Goal: Task Accomplishment & Management: Use online tool/utility

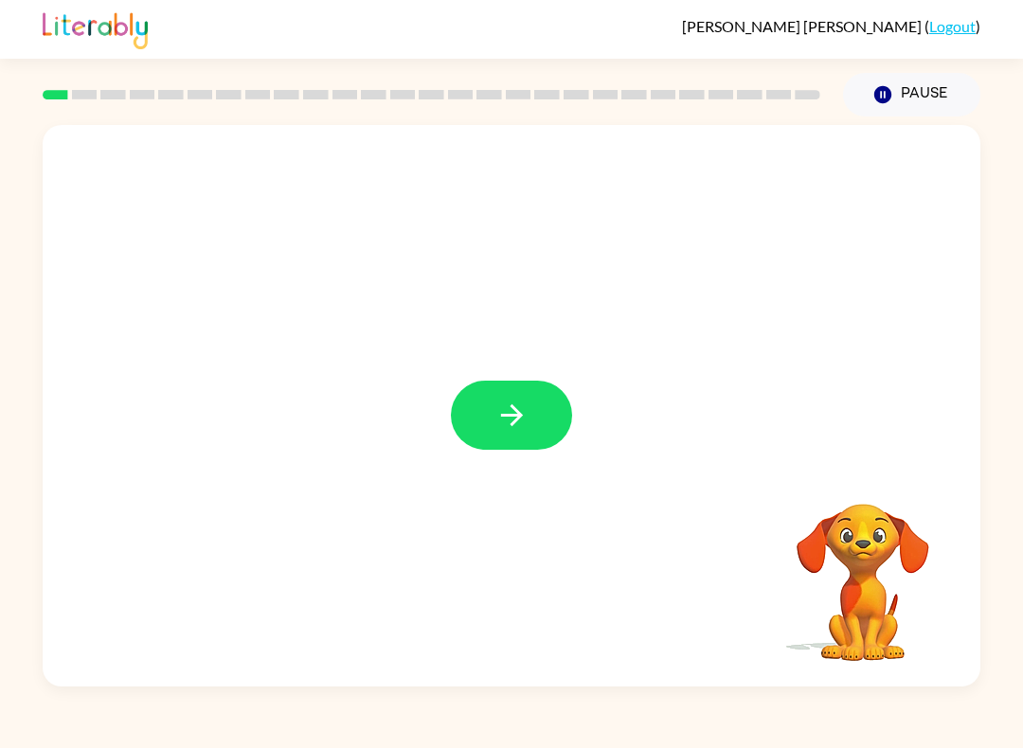
click at [533, 424] on button "button" at bounding box center [511, 415] width 121 height 69
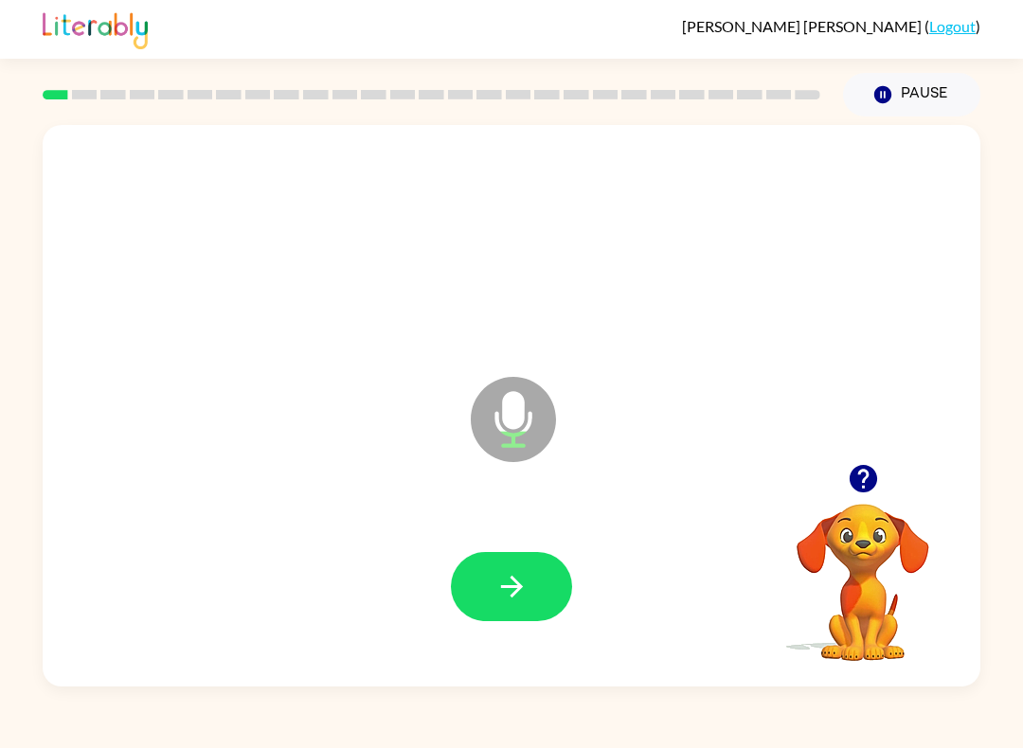
click at [522, 640] on div at bounding box center [512, 587] width 900 height 162
click at [539, 619] on button "button" at bounding box center [511, 586] width 121 height 69
click at [490, 605] on button "button" at bounding box center [511, 586] width 121 height 69
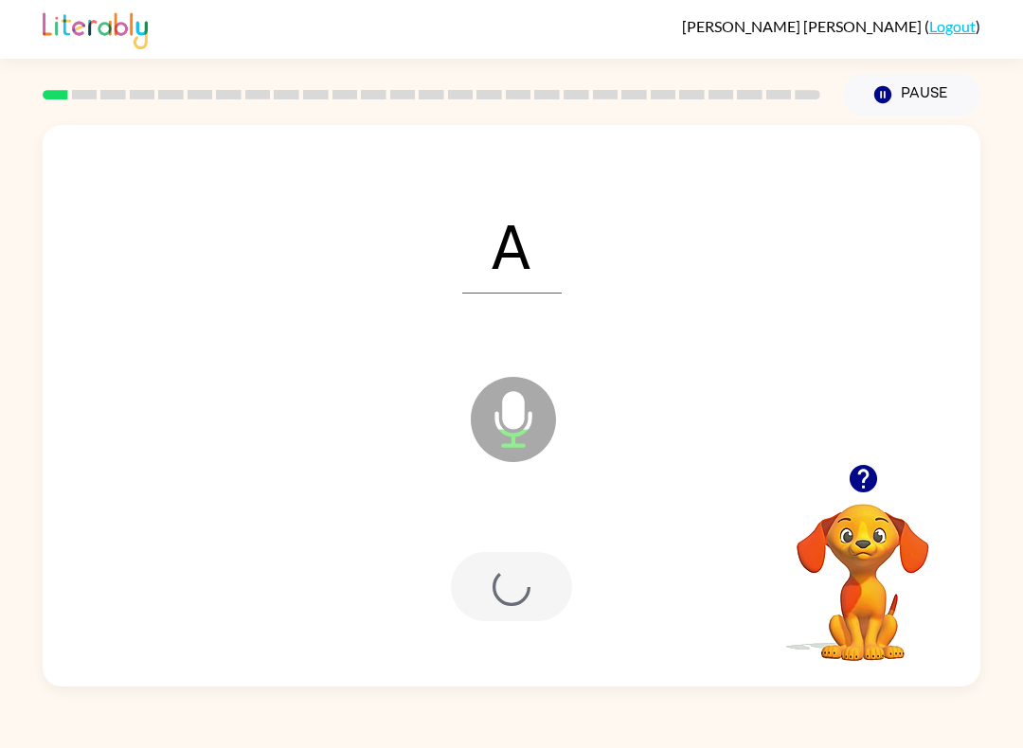
click at [475, 573] on div at bounding box center [511, 586] width 121 height 69
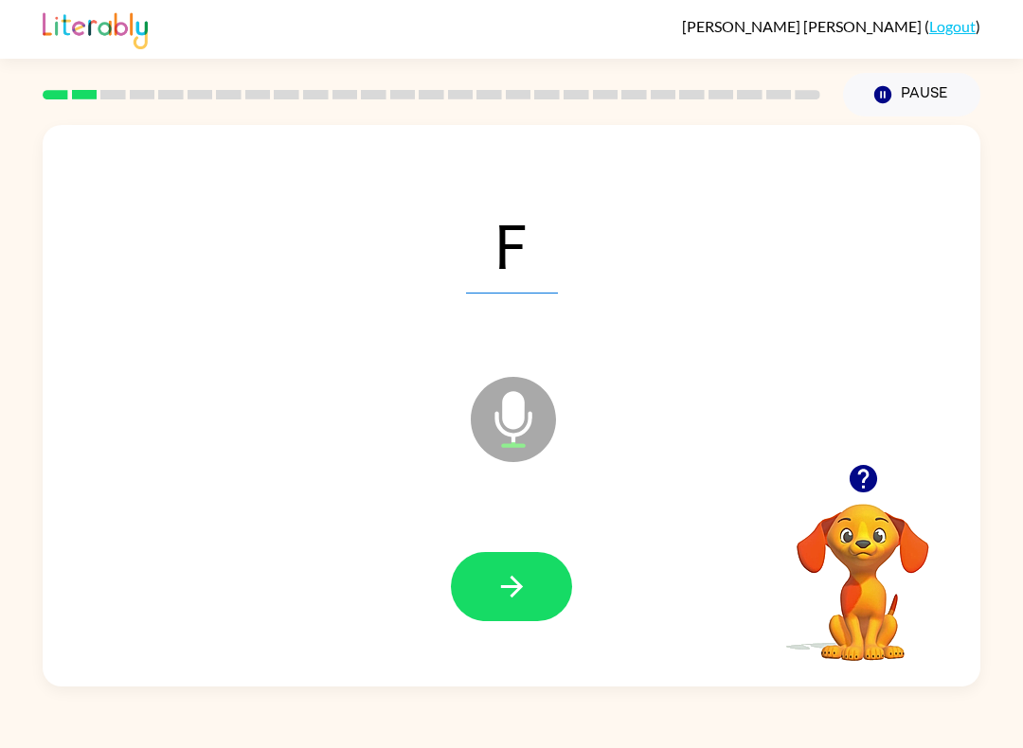
click at [496, 613] on button "button" at bounding box center [511, 586] width 121 height 69
click at [527, 621] on button "button" at bounding box center [511, 586] width 121 height 69
click at [509, 571] on icon "button" at bounding box center [512, 586] width 33 height 33
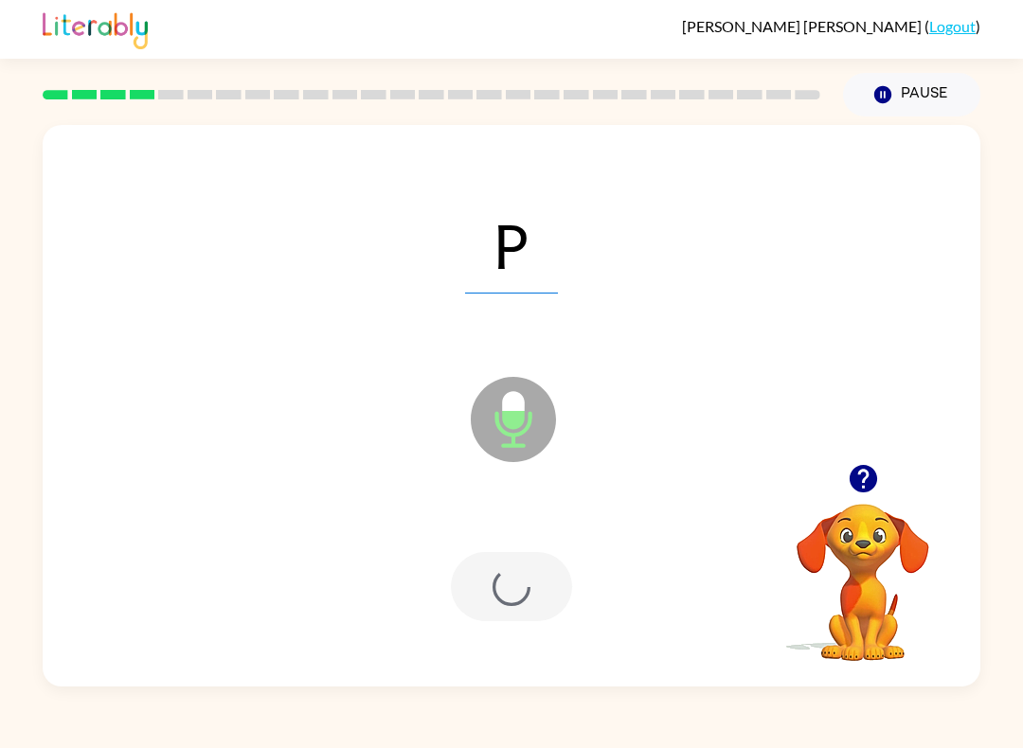
click at [540, 604] on div at bounding box center [511, 586] width 121 height 69
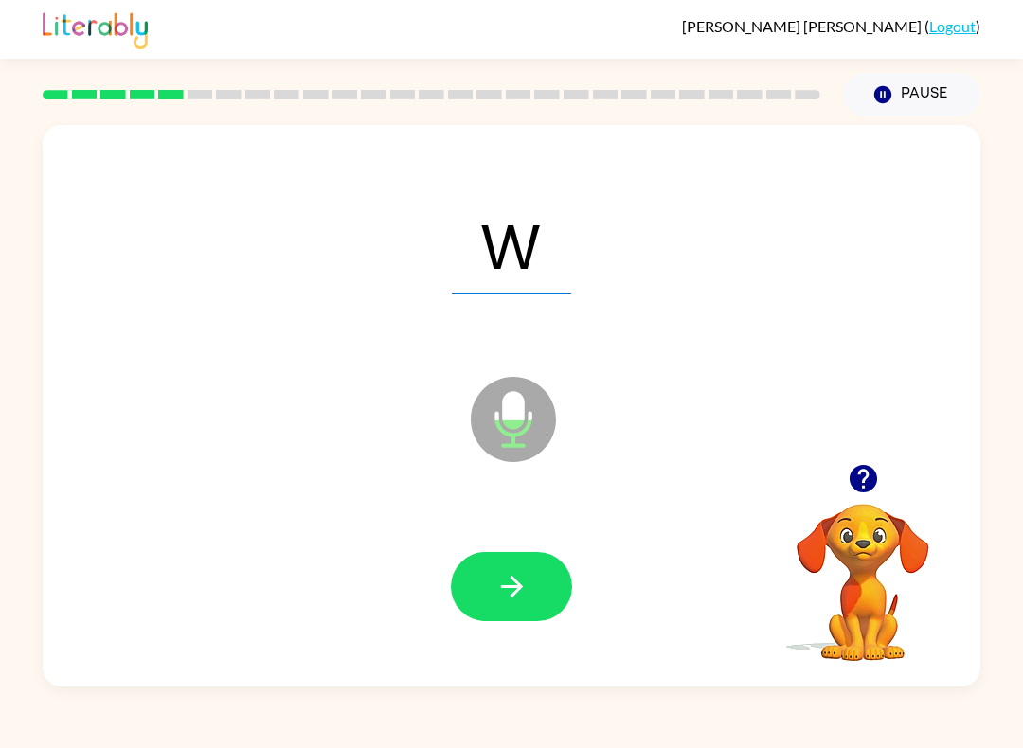
click at [485, 598] on button "button" at bounding box center [511, 586] width 121 height 69
click at [520, 621] on button "button" at bounding box center [511, 586] width 121 height 69
click at [475, 641] on div at bounding box center [512, 587] width 900 height 162
click at [489, 580] on button "button" at bounding box center [511, 586] width 121 height 69
click at [556, 608] on button "button" at bounding box center [511, 586] width 121 height 69
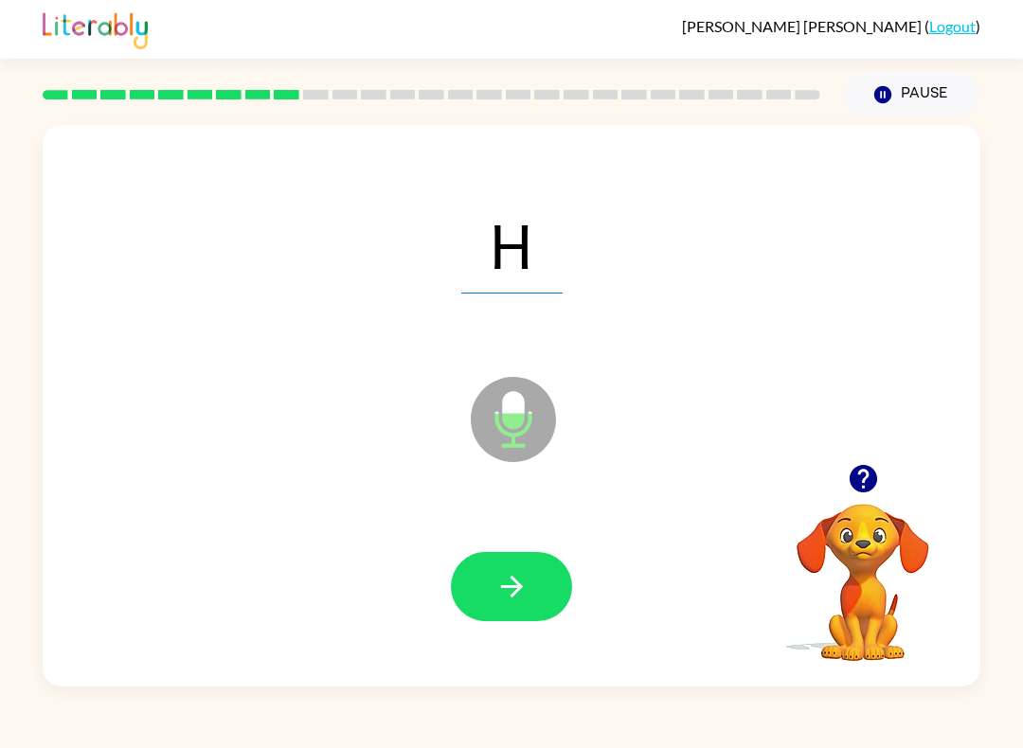
click at [518, 591] on icon "button" at bounding box center [511, 587] width 22 height 22
click at [525, 617] on button "button" at bounding box center [511, 586] width 121 height 69
click at [490, 585] on button "button" at bounding box center [511, 586] width 121 height 69
click at [547, 597] on button "button" at bounding box center [511, 586] width 121 height 69
click at [528, 586] on icon "button" at bounding box center [512, 586] width 33 height 33
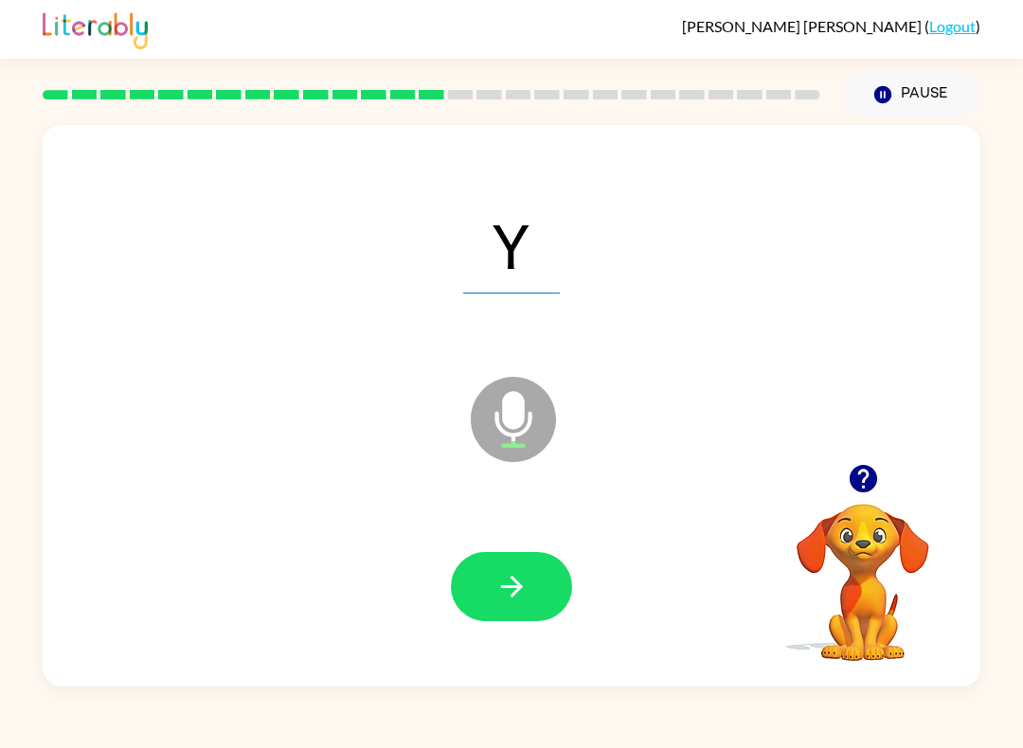
click at [507, 553] on button "button" at bounding box center [511, 586] width 121 height 69
click at [534, 600] on button "button" at bounding box center [511, 586] width 121 height 69
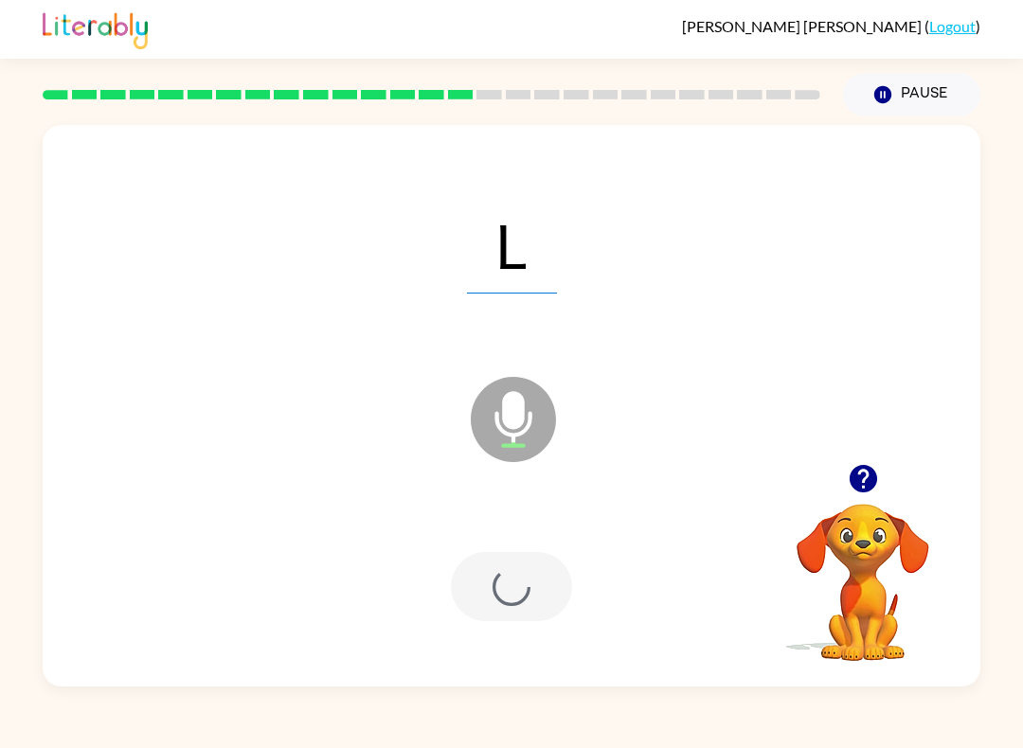
click at [534, 600] on div at bounding box center [511, 586] width 121 height 69
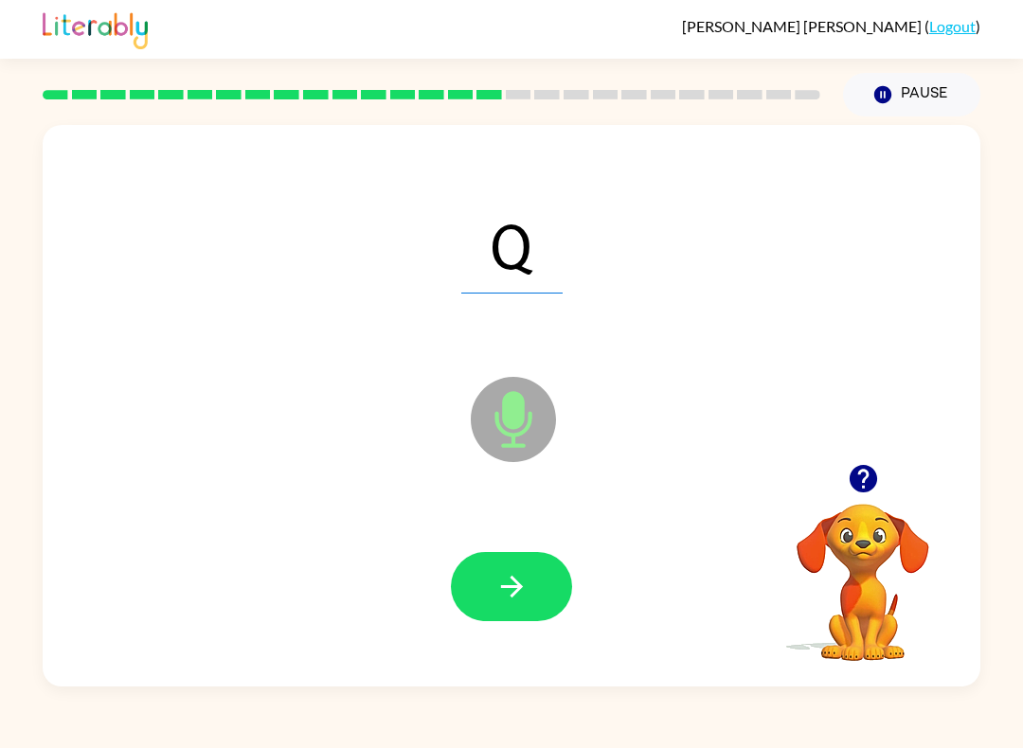
click at [522, 594] on icon "button" at bounding box center [512, 586] width 33 height 33
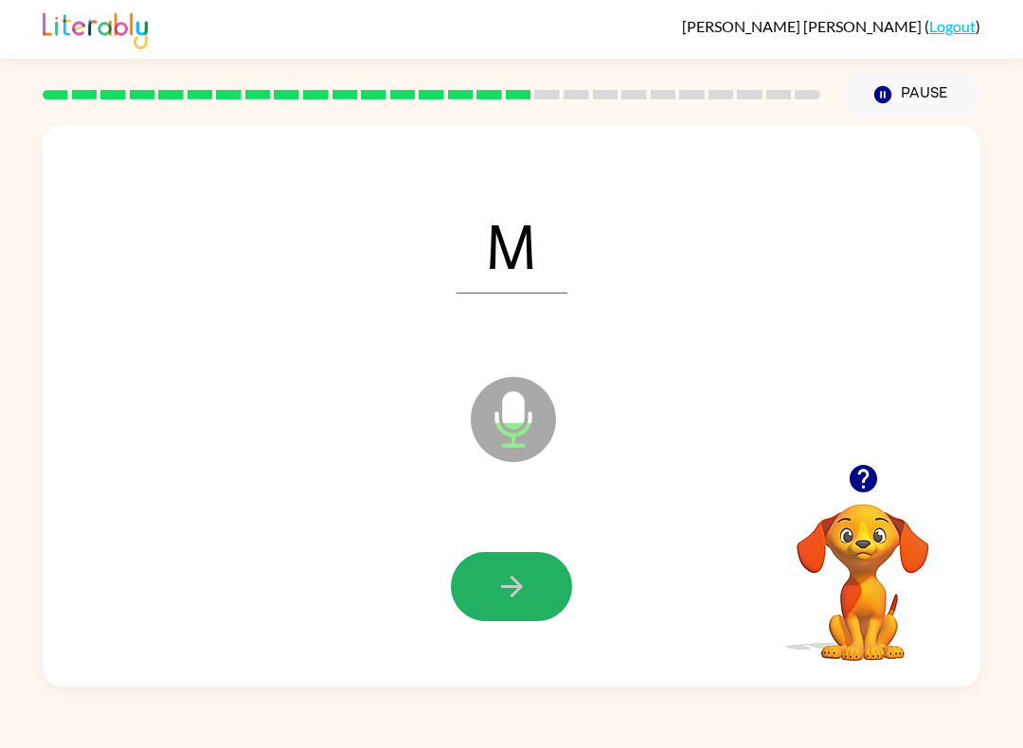
click at [514, 554] on button "button" at bounding box center [511, 586] width 121 height 69
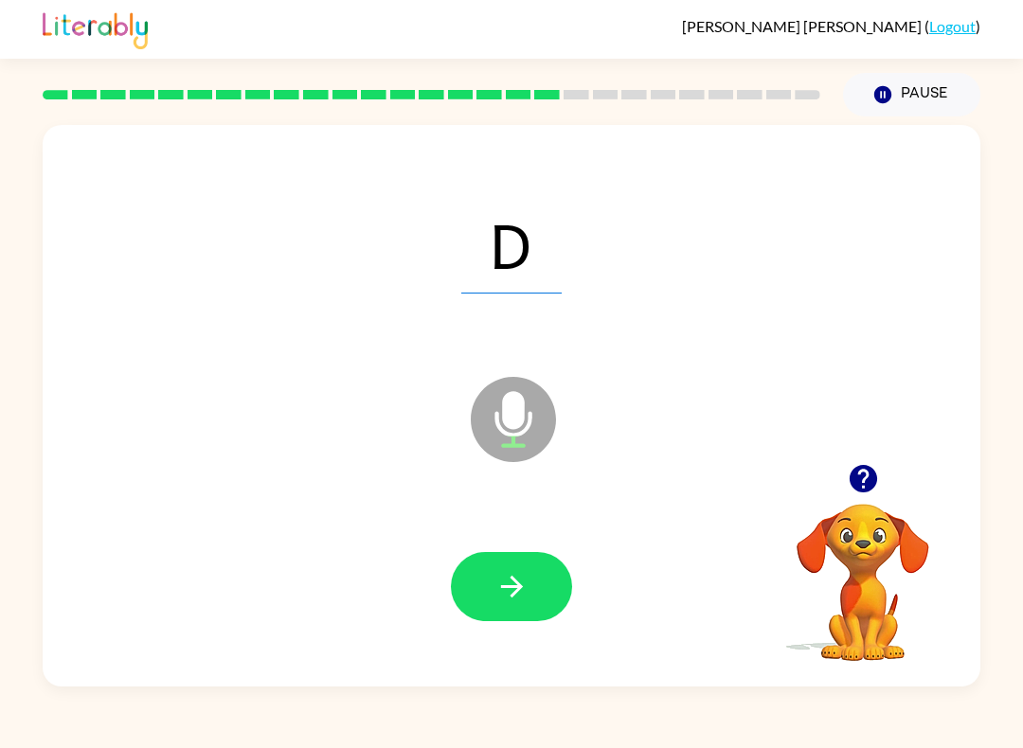
click at [480, 583] on button "button" at bounding box center [511, 586] width 121 height 69
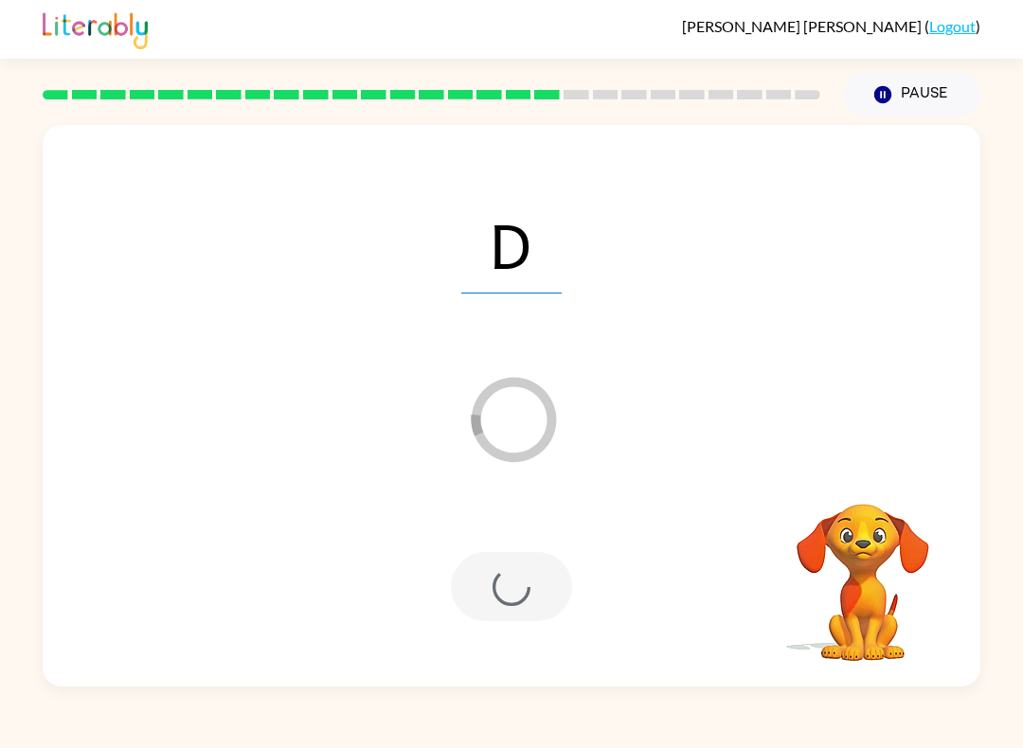
click at [484, 571] on div at bounding box center [511, 586] width 121 height 69
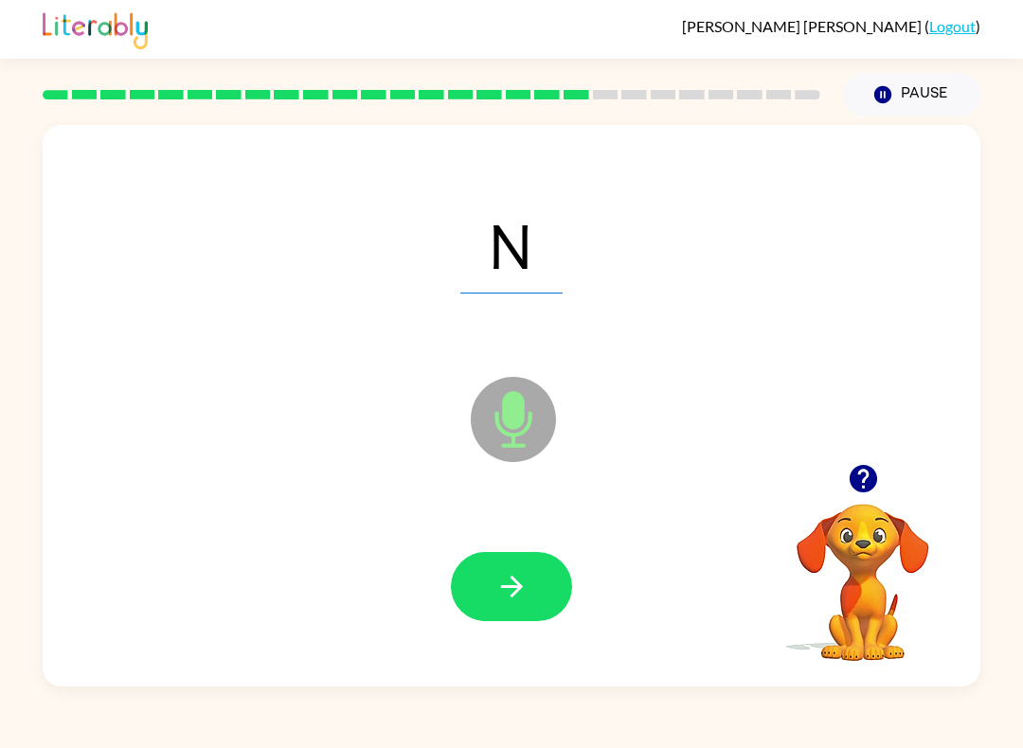
click at [501, 575] on icon "button" at bounding box center [512, 586] width 33 height 33
click at [492, 612] on button "button" at bounding box center [511, 586] width 121 height 69
click at [543, 579] on button "button" at bounding box center [511, 586] width 121 height 69
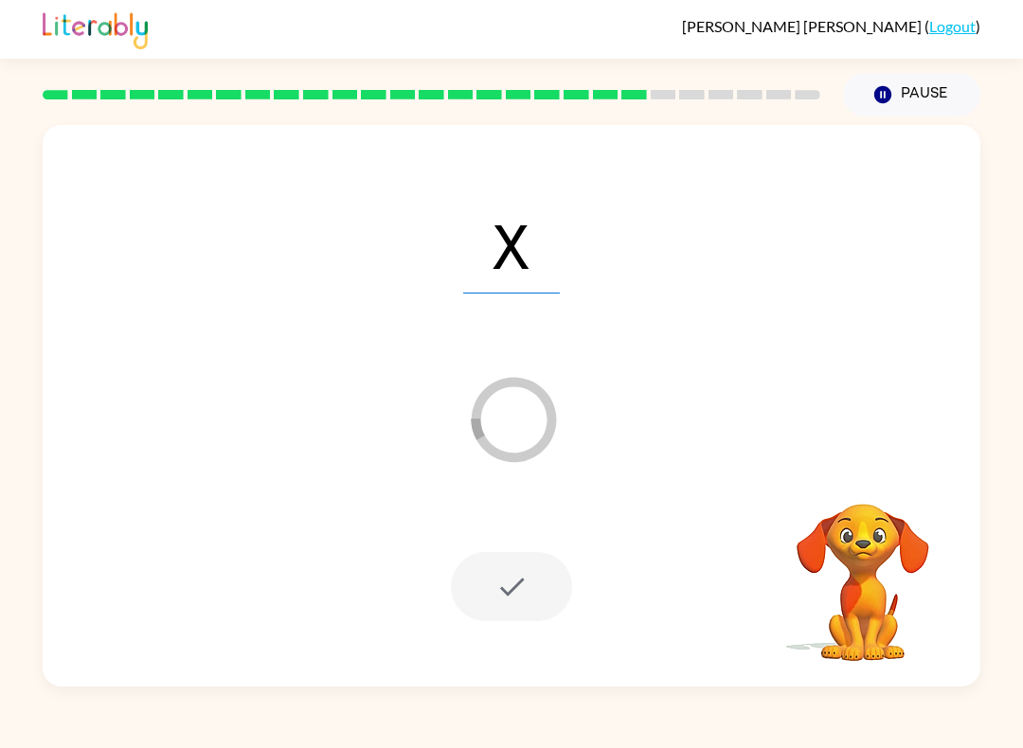
click at [533, 595] on div at bounding box center [511, 586] width 121 height 69
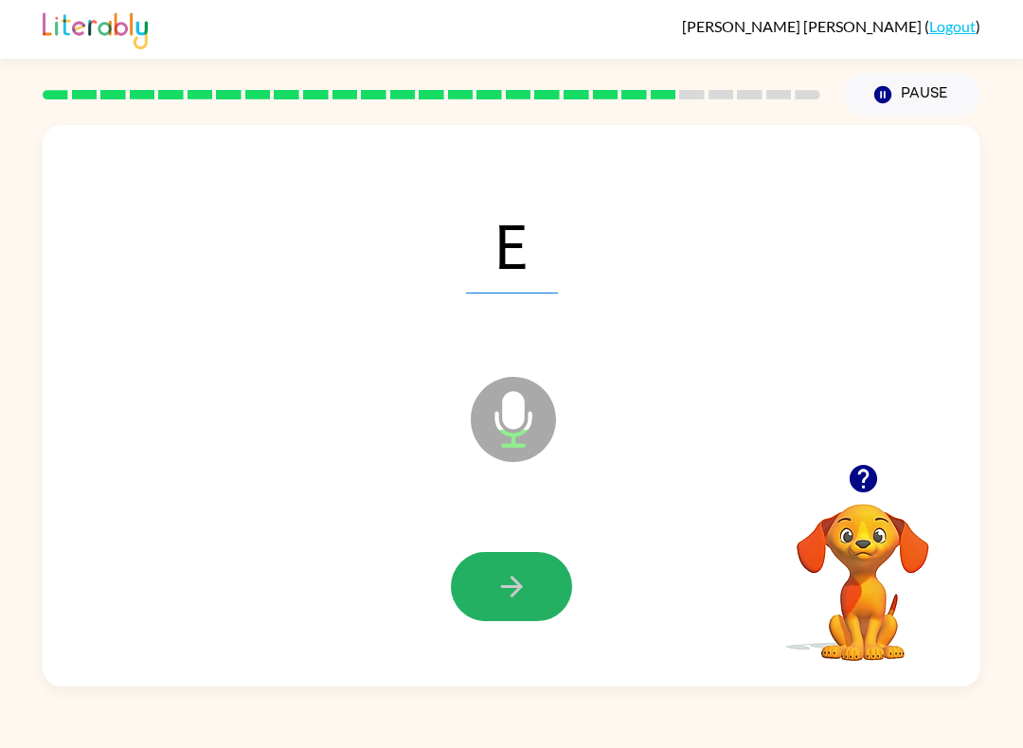
click at [533, 604] on button "button" at bounding box center [511, 586] width 121 height 69
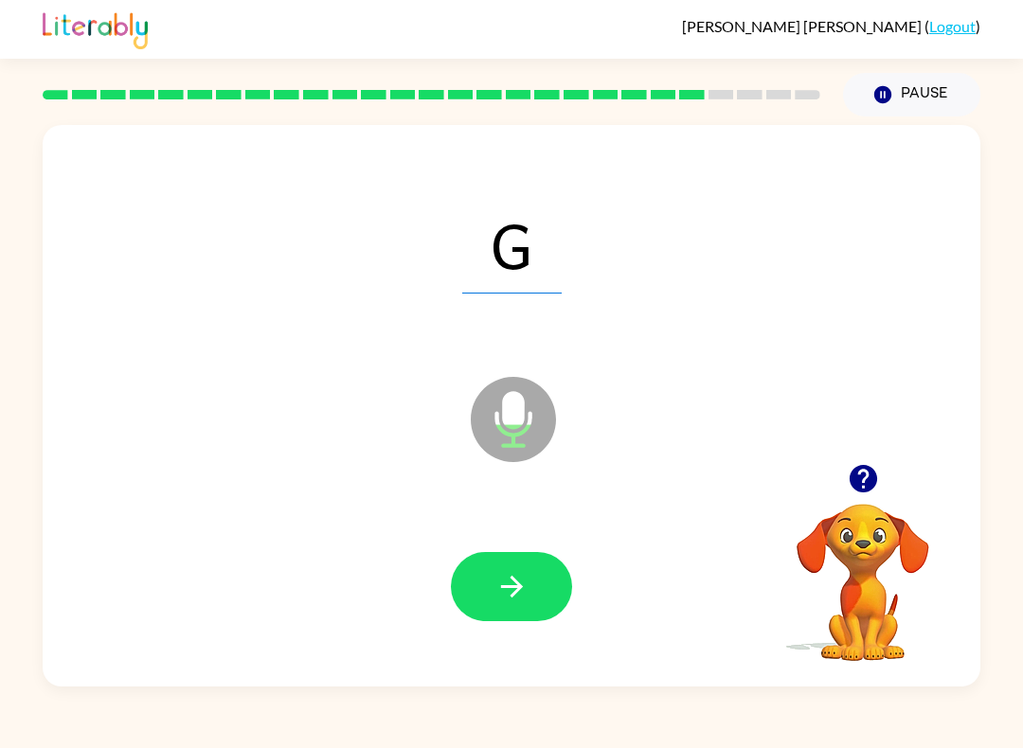
click at [486, 586] on button "button" at bounding box center [511, 586] width 121 height 69
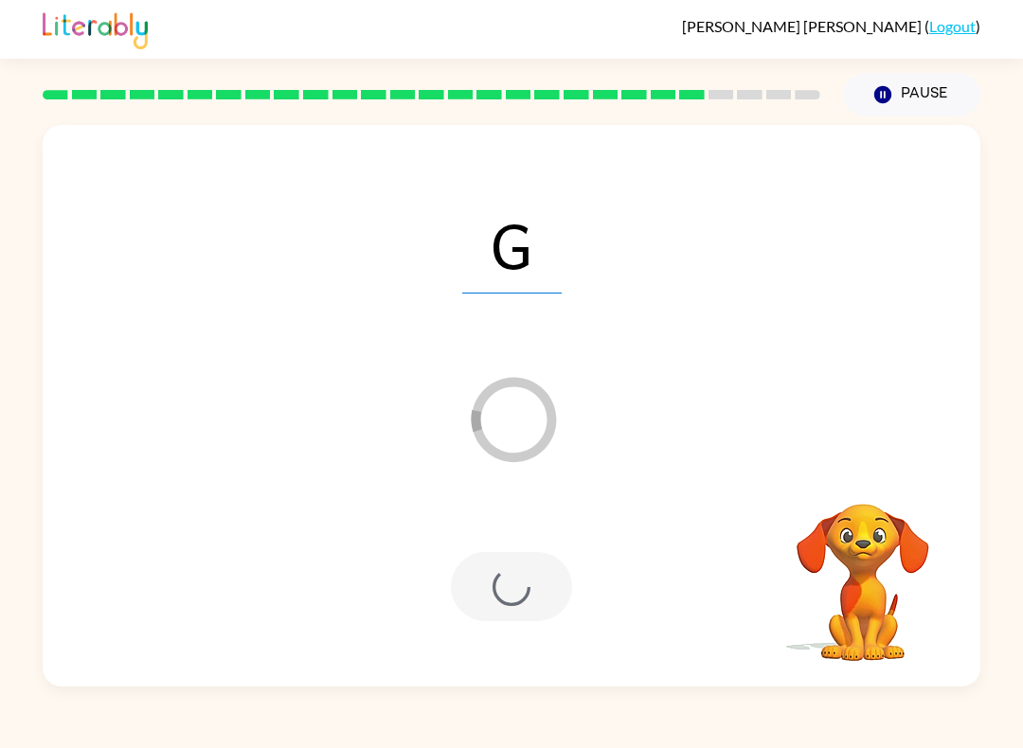
click at [493, 592] on div at bounding box center [511, 586] width 121 height 69
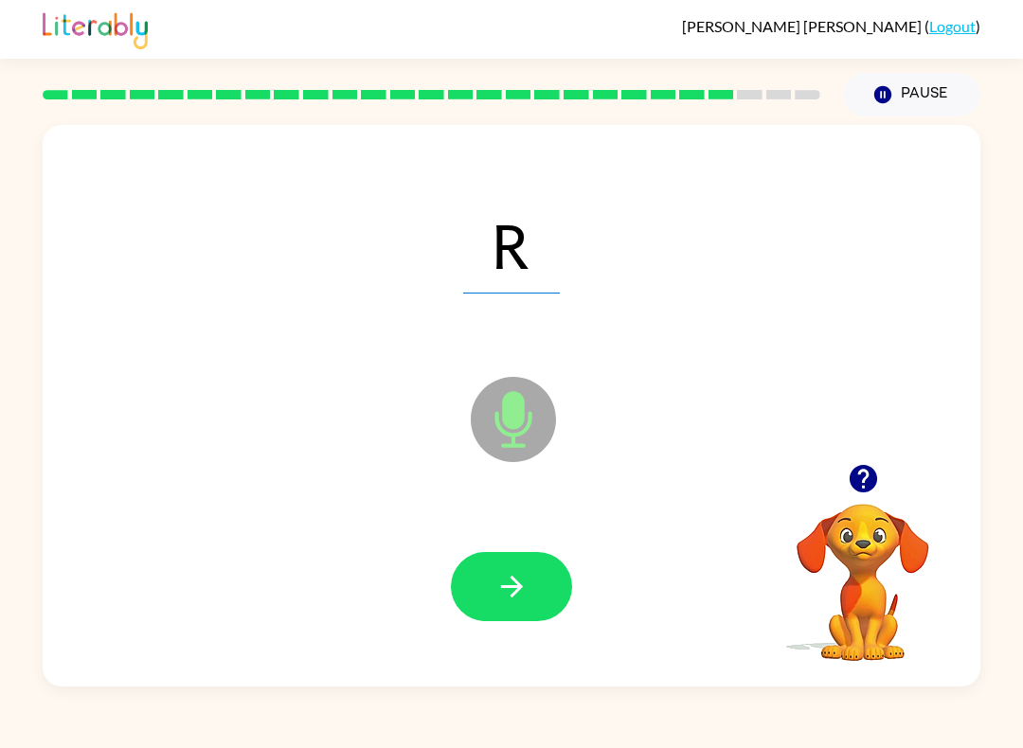
click at [533, 592] on button "button" at bounding box center [511, 586] width 121 height 69
click at [499, 599] on icon "button" at bounding box center [512, 586] width 33 height 33
click at [537, 599] on button "button" at bounding box center [511, 586] width 121 height 69
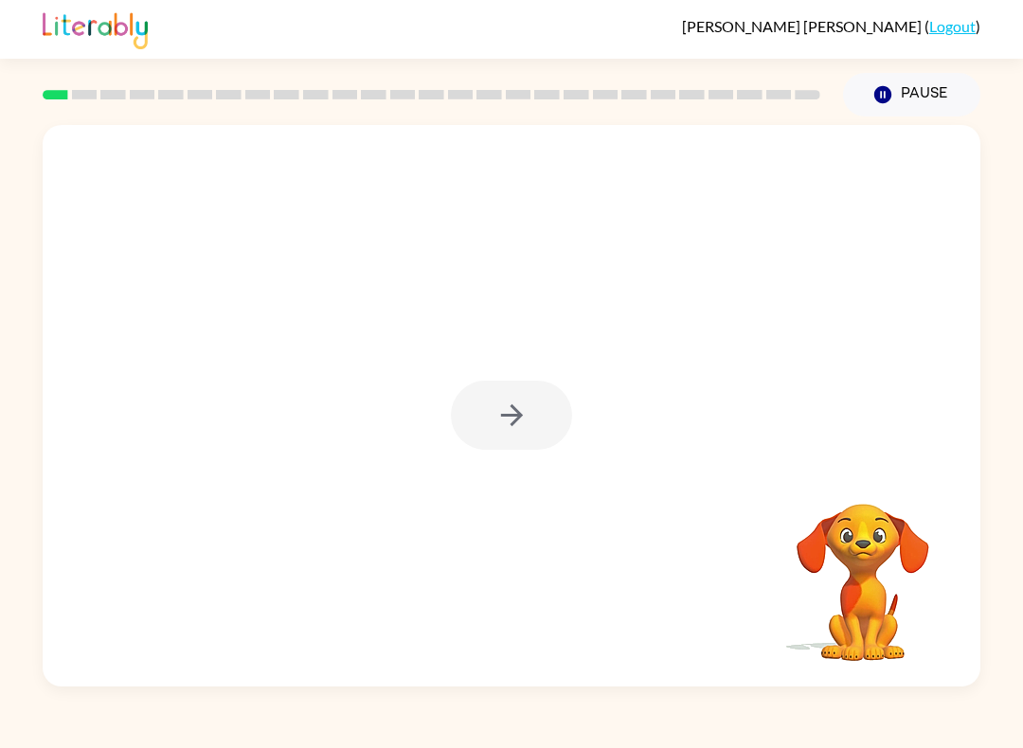
click at [527, 428] on div at bounding box center [511, 415] width 121 height 69
click at [481, 431] on button "button" at bounding box center [511, 415] width 121 height 69
click at [480, 430] on div at bounding box center [512, 406] width 938 height 562
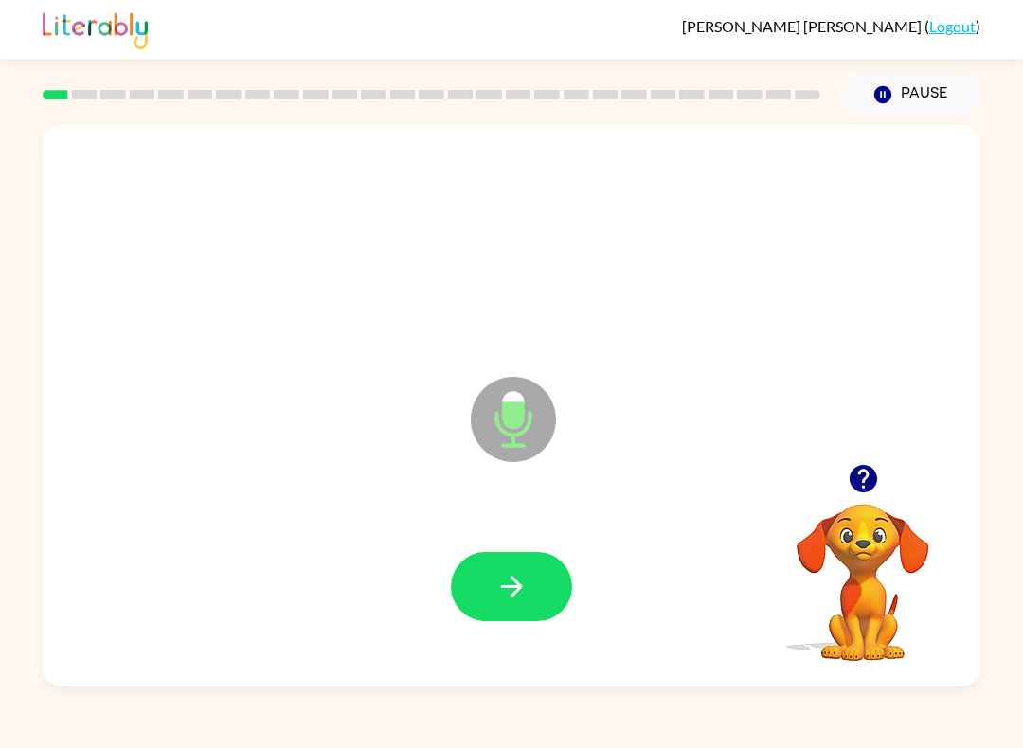
click at [520, 589] on icon "button" at bounding box center [511, 587] width 22 height 22
click at [506, 595] on icon "button" at bounding box center [512, 586] width 33 height 33
click at [533, 635] on div at bounding box center [512, 587] width 900 height 162
click at [532, 635] on div at bounding box center [512, 587] width 900 height 162
click at [541, 638] on div at bounding box center [512, 587] width 900 height 162
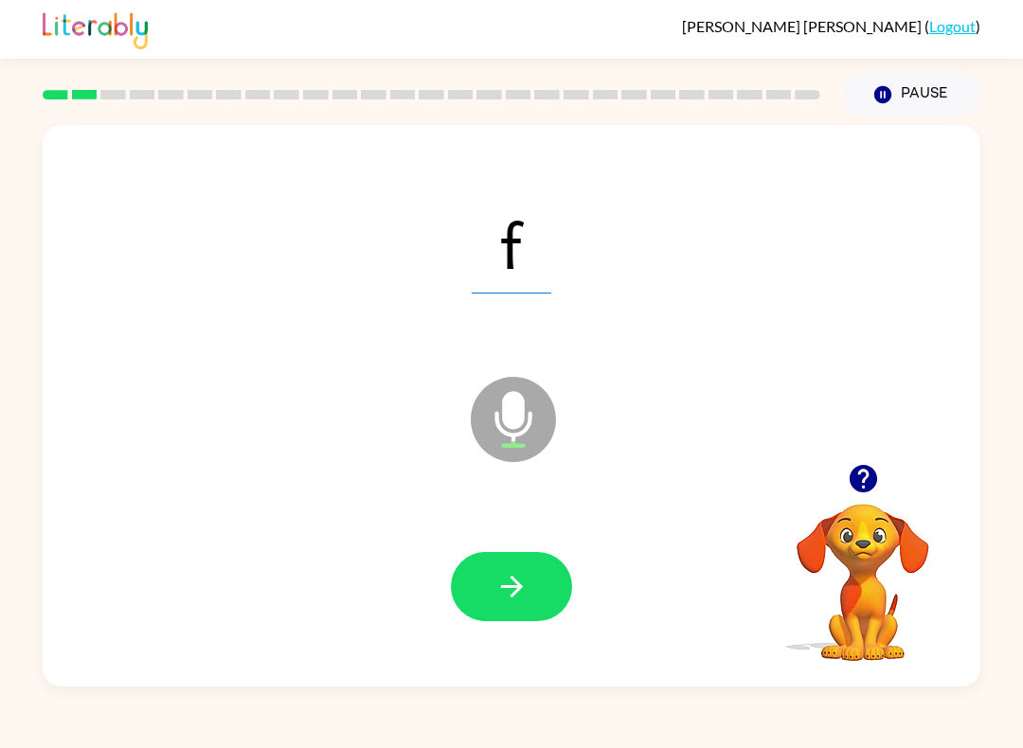
click at [539, 666] on div at bounding box center [512, 587] width 900 height 162
click at [526, 615] on button "button" at bounding box center [511, 586] width 121 height 69
click at [514, 575] on div at bounding box center [511, 586] width 121 height 69
click at [509, 566] on button "button" at bounding box center [511, 586] width 121 height 69
click at [550, 589] on button "button" at bounding box center [511, 586] width 121 height 69
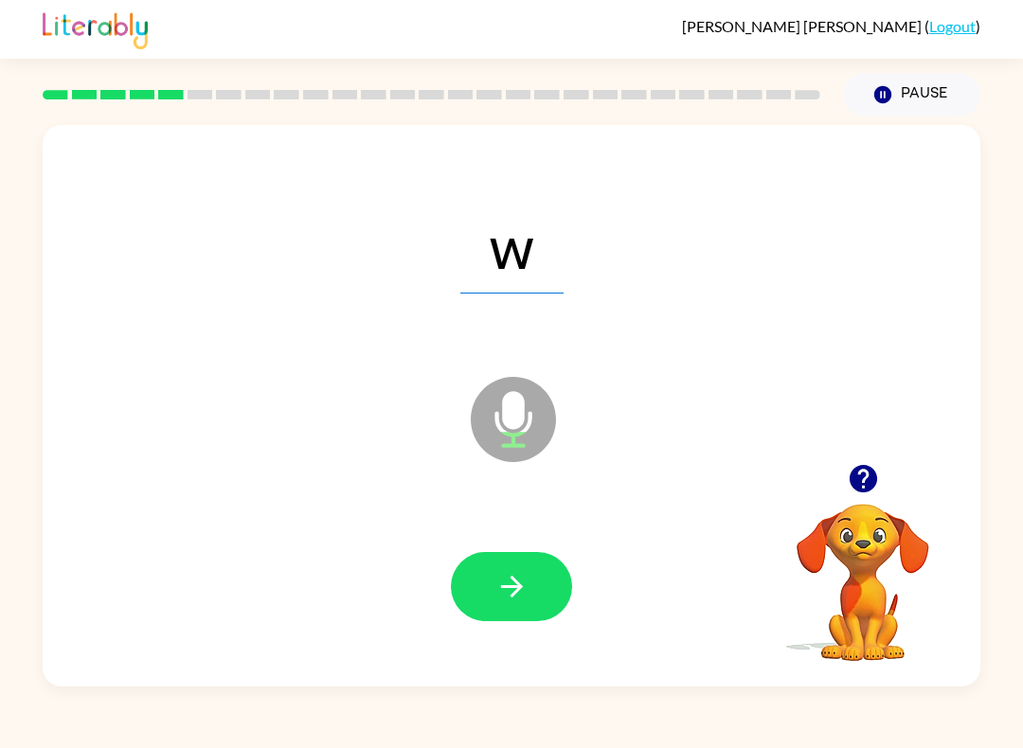
click at [565, 604] on button "button" at bounding box center [511, 586] width 121 height 69
click at [573, 613] on div at bounding box center [512, 587] width 900 height 162
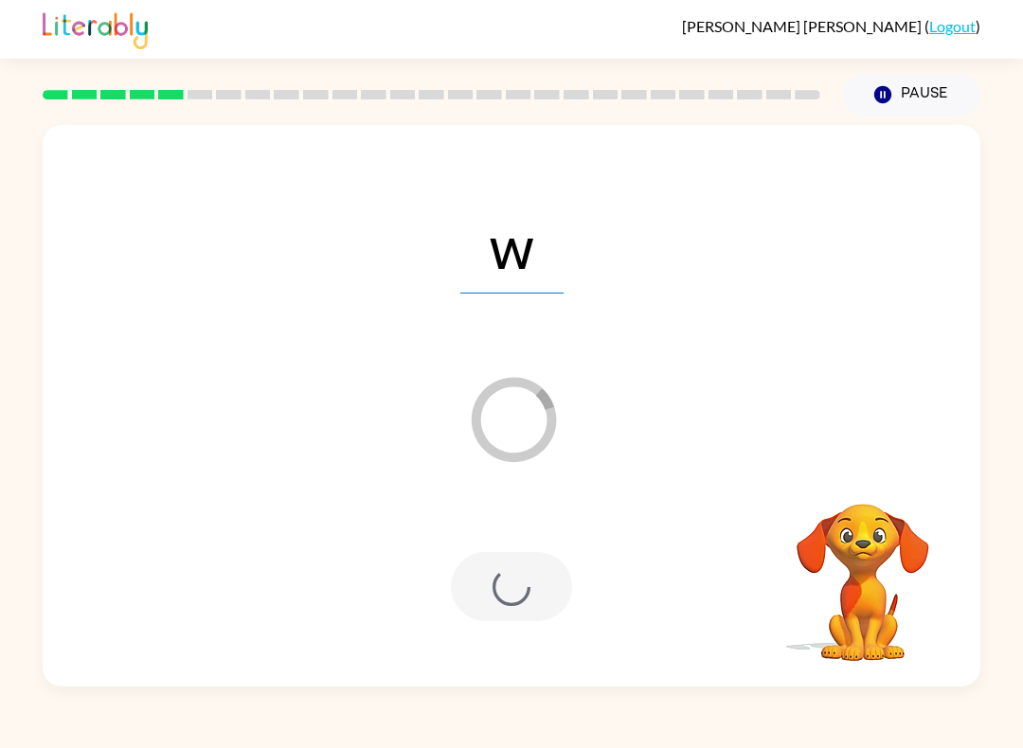
click at [529, 601] on div at bounding box center [511, 586] width 121 height 69
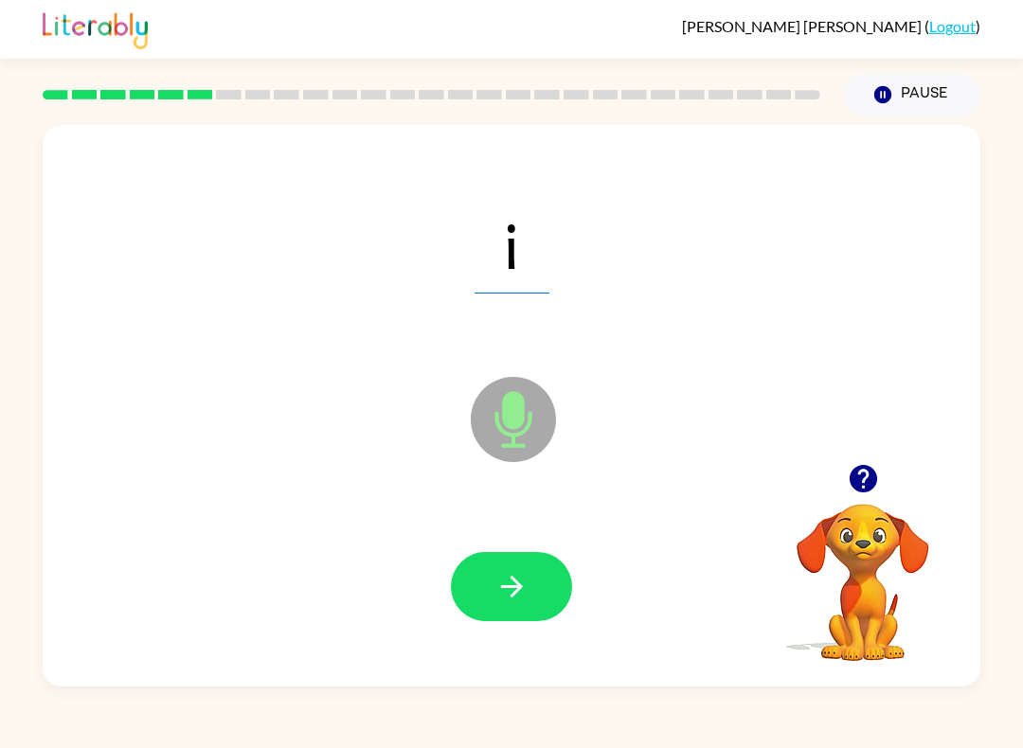
click at [521, 589] on icon "button" at bounding box center [511, 587] width 22 height 22
click at [541, 615] on button "button" at bounding box center [511, 586] width 121 height 69
click at [520, 584] on icon "button" at bounding box center [512, 586] width 33 height 33
click at [504, 578] on icon "button" at bounding box center [512, 586] width 33 height 33
click at [524, 604] on icon "button" at bounding box center [512, 586] width 33 height 33
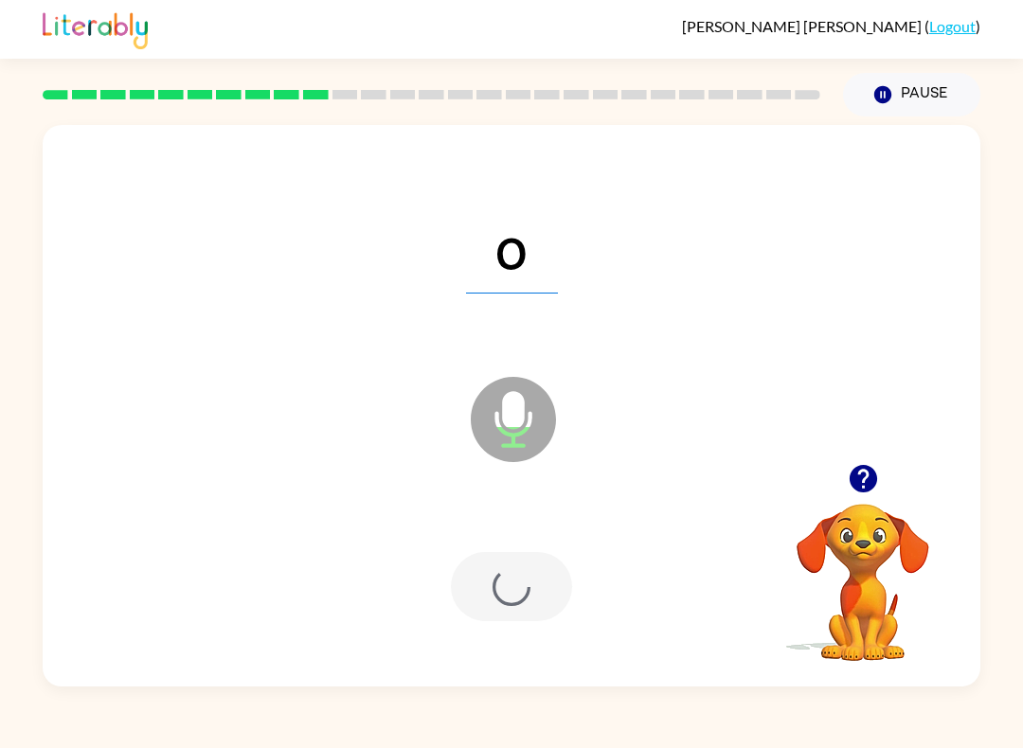
click at [514, 585] on div at bounding box center [511, 586] width 121 height 69
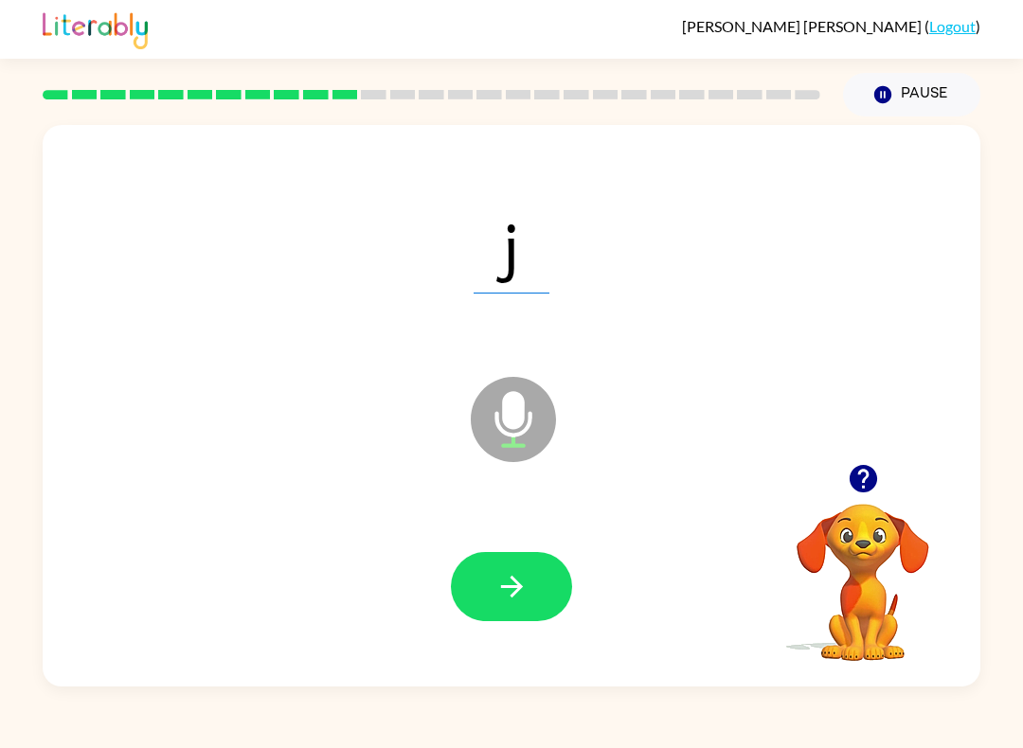
click at [537, 599] on button "button" at bounding box center [511, 586] width 121 height 69
click at [508, 582] on icon "button" at bounding box center [512, 586] width 33 height 33
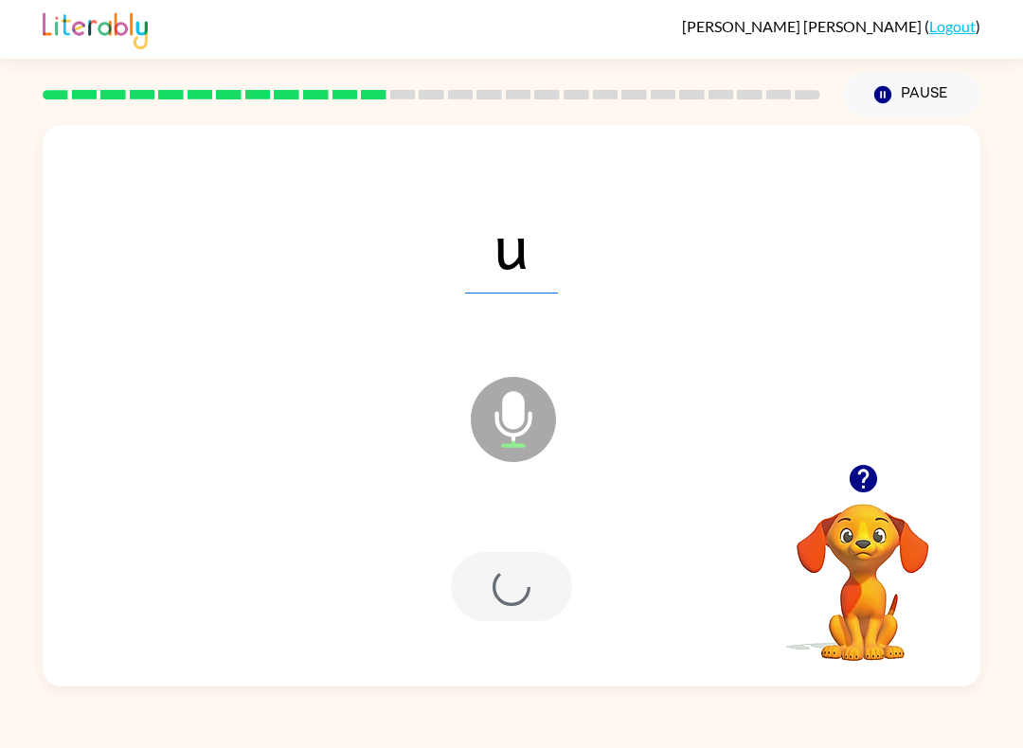
click at [499, 604] on div at bounding box center [511, 586] width 121 height 69
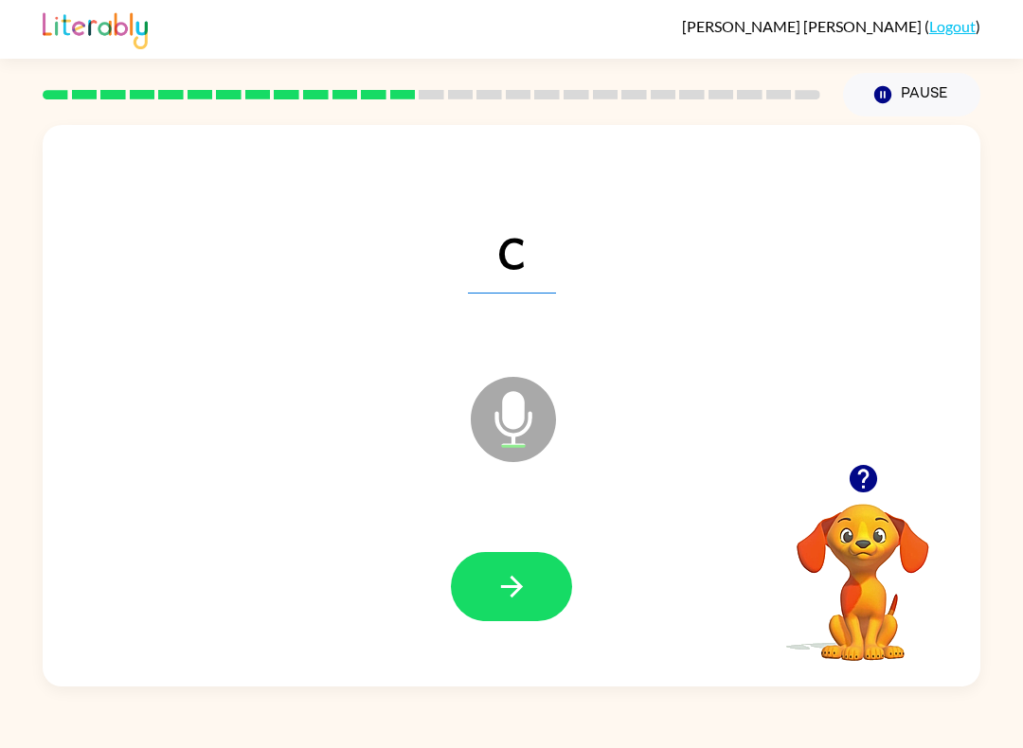
click at [525, 579] on icon "button" at bounding box center [512, 586] width 33 height 33
click at [524, 578] on div at bounding box center [511, 586] width 121 height 69
click at [478, 582] on div at bounding box center [511, 586] width 121 height 69
click at [542, 580] on button "button" at bounding box center [511, 586] width 121 height 69
click at [568, 560] on div at bounding box center [511, 586] width 121 height 69
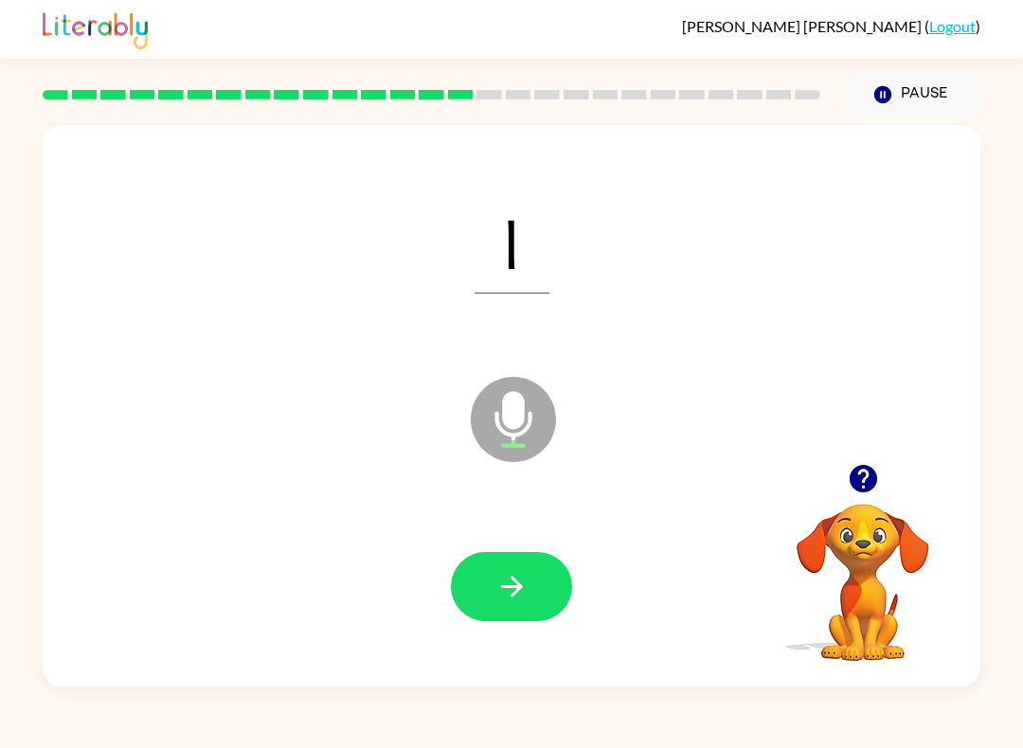
click at [518, 604] on icon "button" at bounding box center [512, 586] width 33 height 33
click at [517, 603] on div at bounding box center [511, 586] width 121 height 69
click at [484, 578] on div at bounding box center [511, 586] width 121 height 69
click at [514, 567] on button "button" at bounding box center [511, 586] width 121 height 69
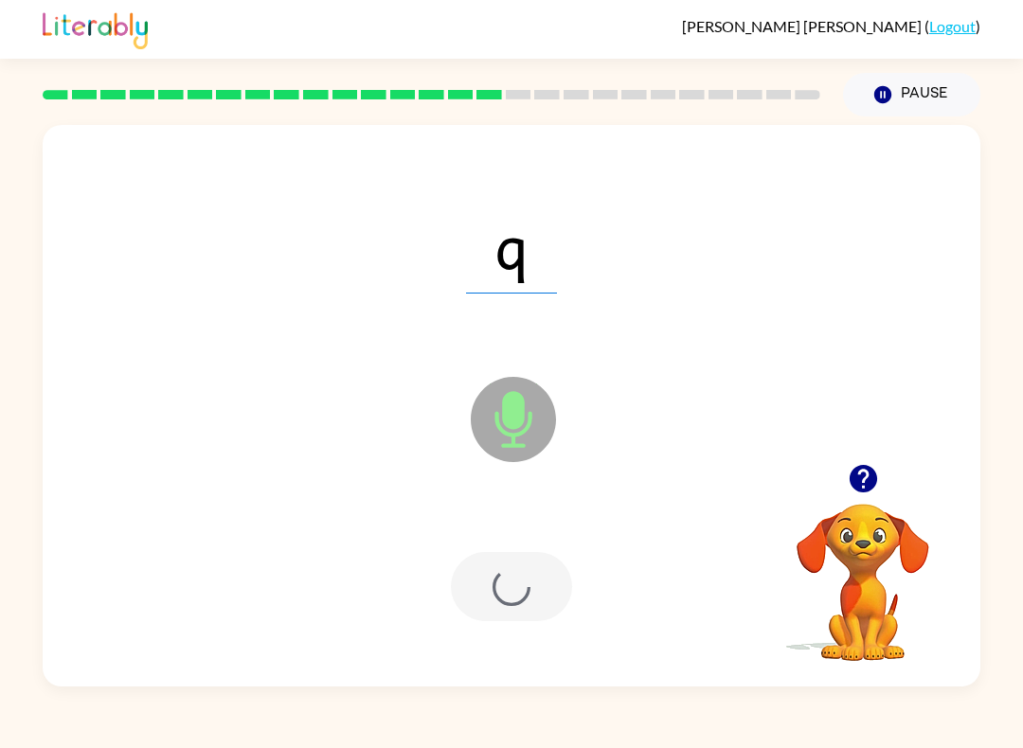
click at [514, 566] on div at bounding box center [511, 586] width 121 height 69
click at [522, 592] on div at bounding box center [511, 586] width 121 height 69
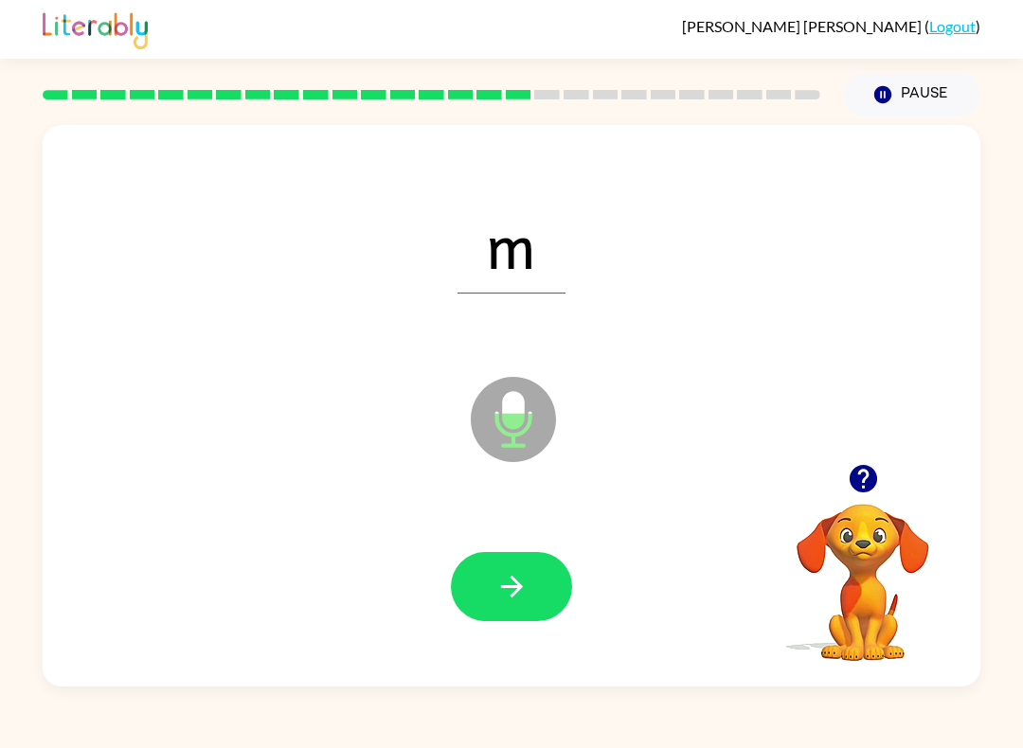
click at [542, 589] on button "button" at bounding box center [511, 586] width 121 height 69
click at [505, 599] on div at bounding box center [511, 586] width 121 height 69
click at [504, 598] on div at bounding box center [511, 586] width 121 height 69
click at [503, 605] on button "button" at bounding box center [511, 586] width 121 height 69
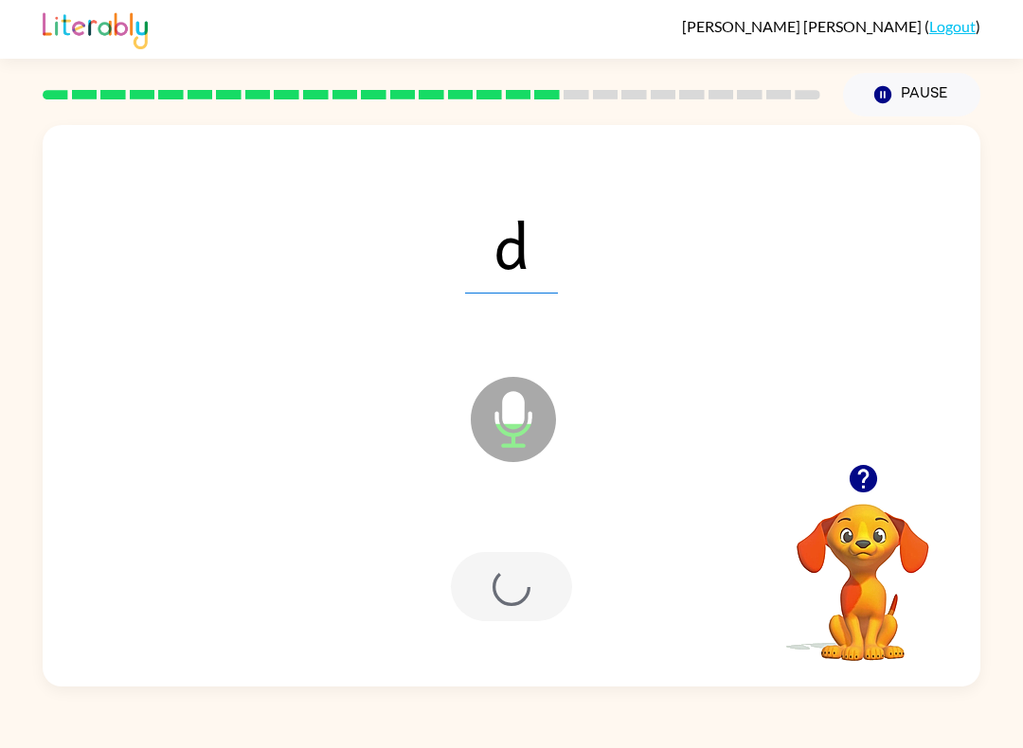
click at [503, 605] on div at bounding box center [511, 586] width 121 height 69
click at [502, 591] on div at bounding box center [511, 586] width 121 height 69
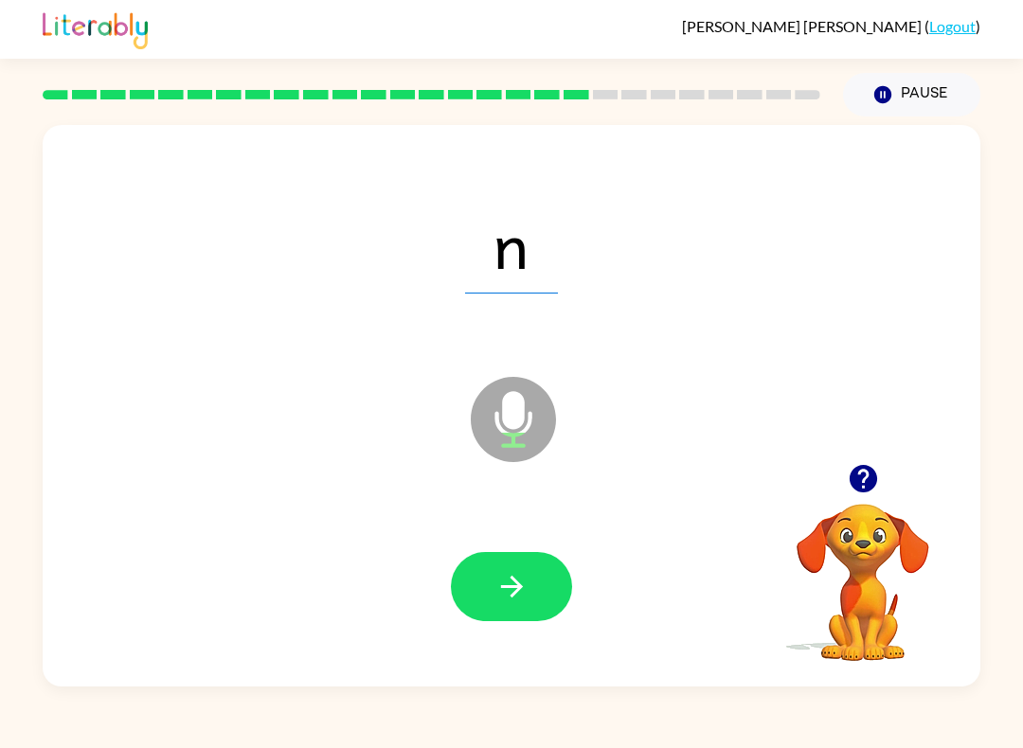
click at [513, 610] on button "button" at bounding box center [511, 586] width 121 height 69
click at [513, 610] on div at bounding box center [511, 586] width 121 height 69
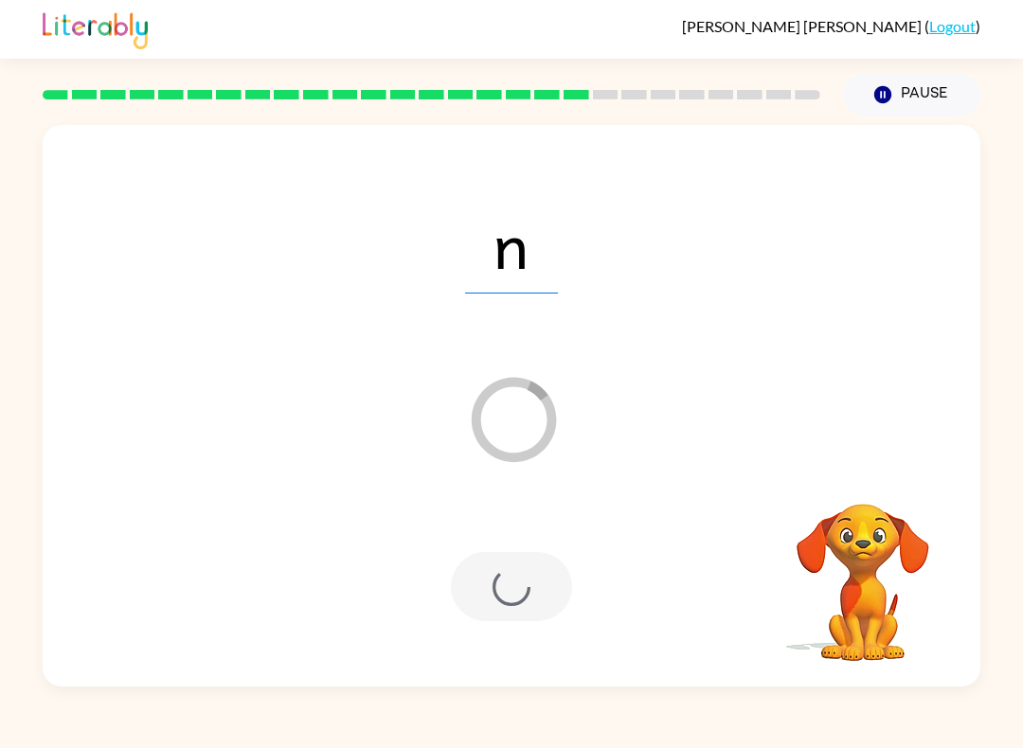
click at [511, 590] on div at bounding box center [511, 586] width 121 height 69
click at [535, 582] on div at bounding box center [511, 586] width 121 height 69
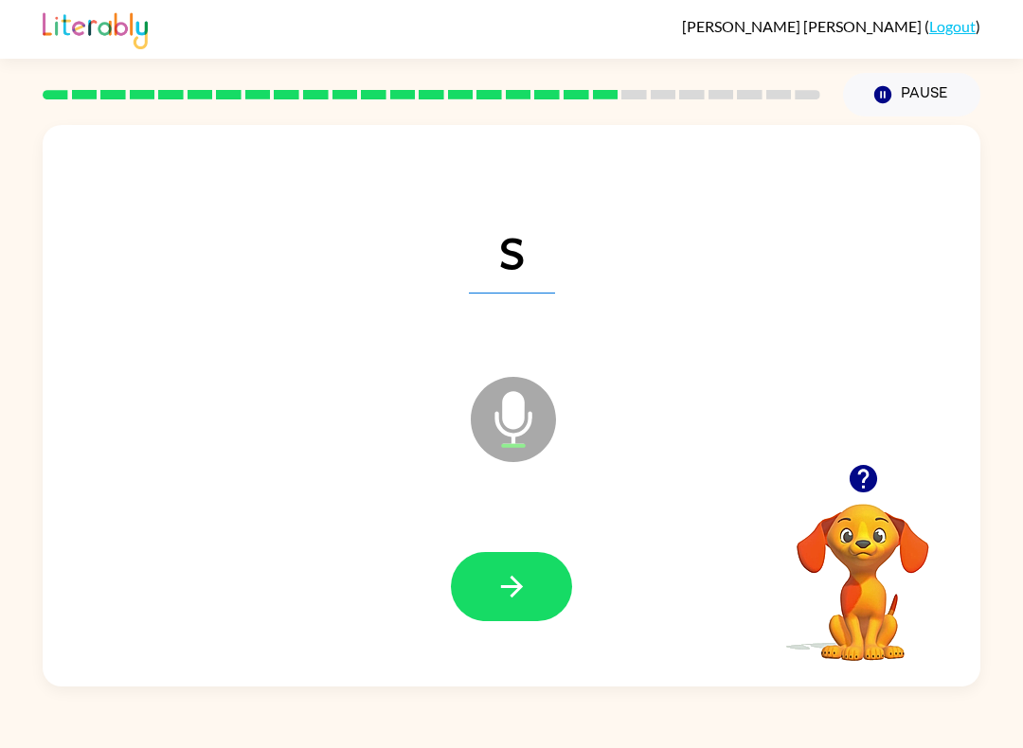
click at [523, 601] on icon "button" at bounding box center [512, 586] width 33 height 33
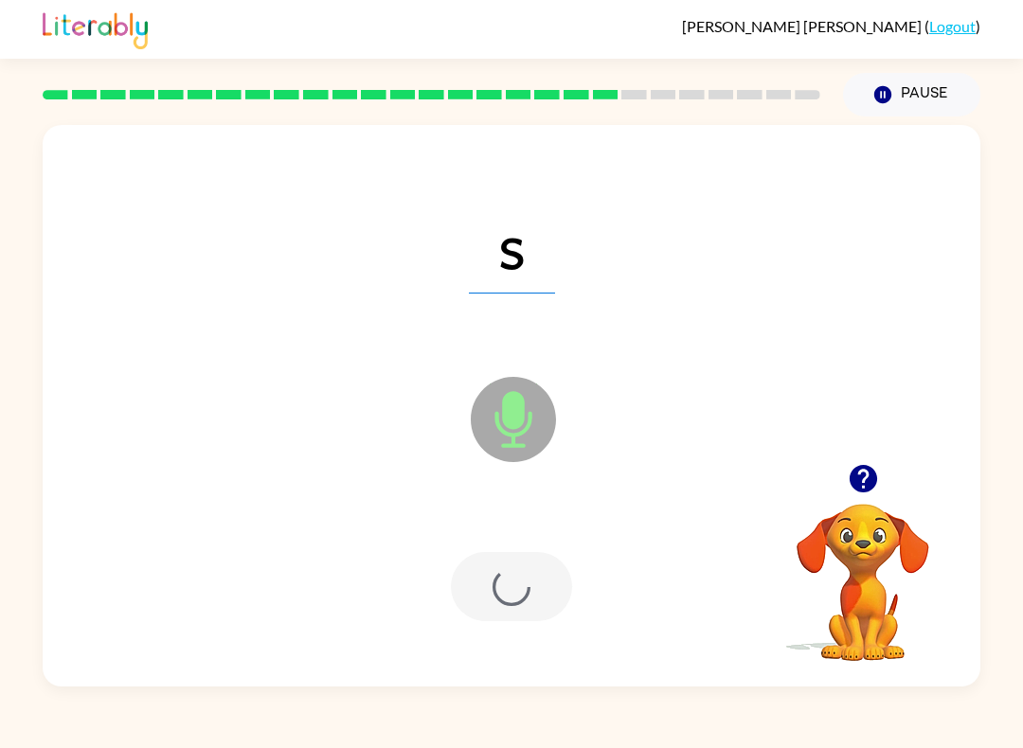
click at [523, 600] on div at bounding box center [511, 586] width 121 height 69
click at [511, 607] on div at bounding box center [511, 586] width 121 height 69
click at [511, 606] on div at bounding box center [511, 586] width 121 height 69
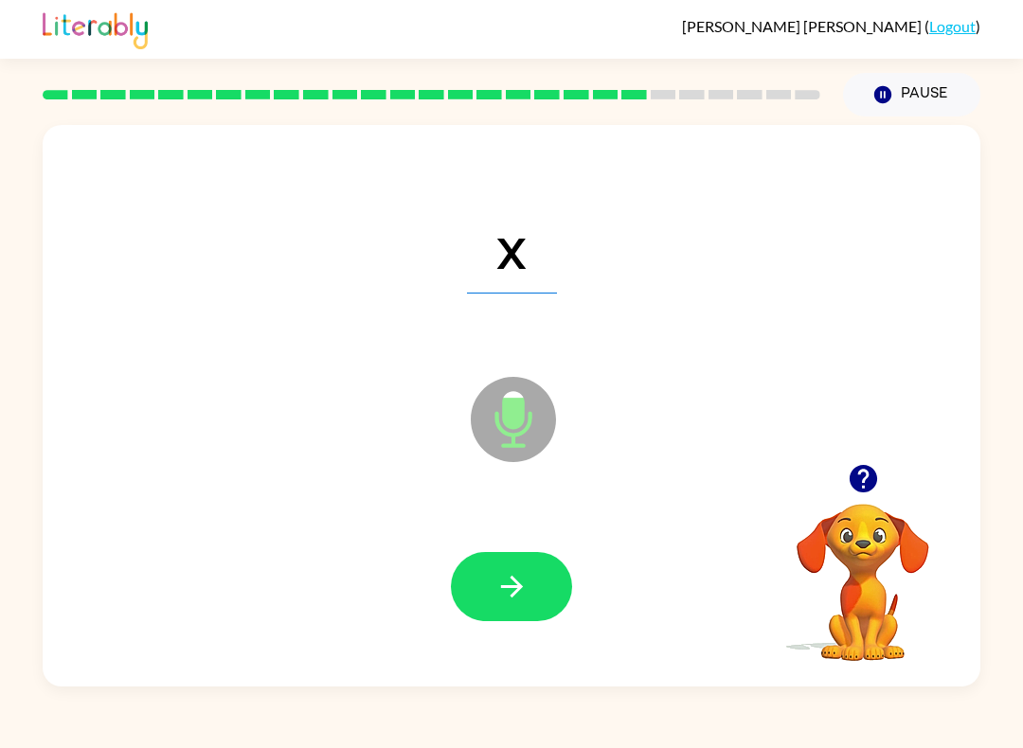
click at [523, 568] on button "button" at bounding box center [511, 586] width 121 height 69
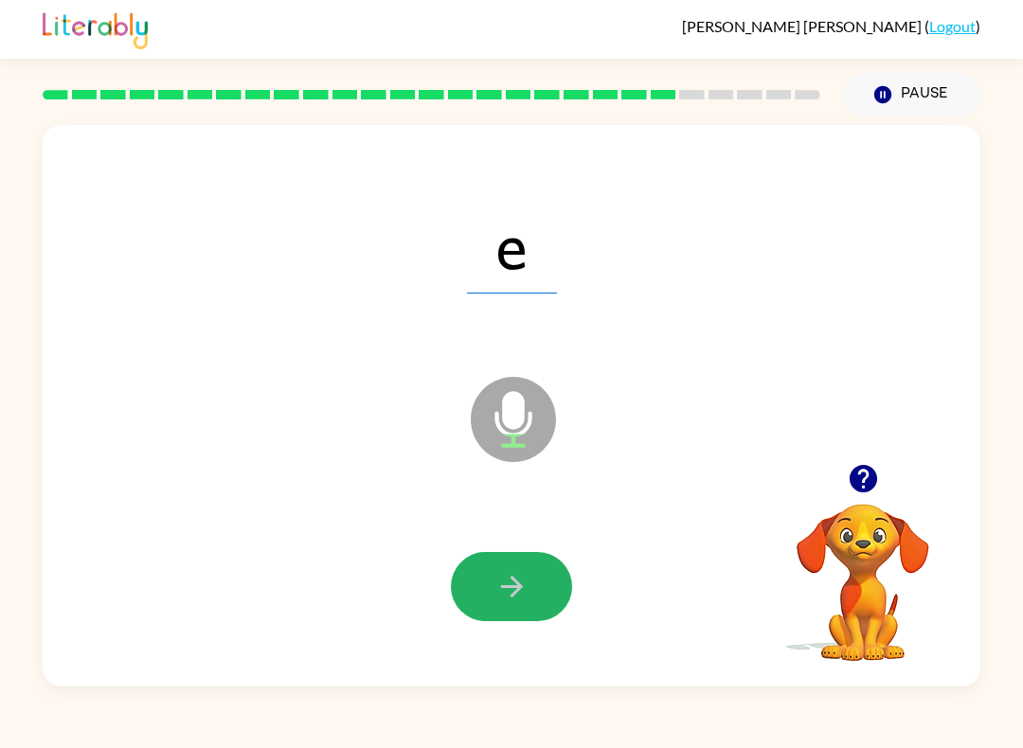
click at [521, 589] on icon "button" at bounding box center [511, 587] width 22 height 22
click at [520, 588] on div at bounding box center [511, 586] width 121 height 69
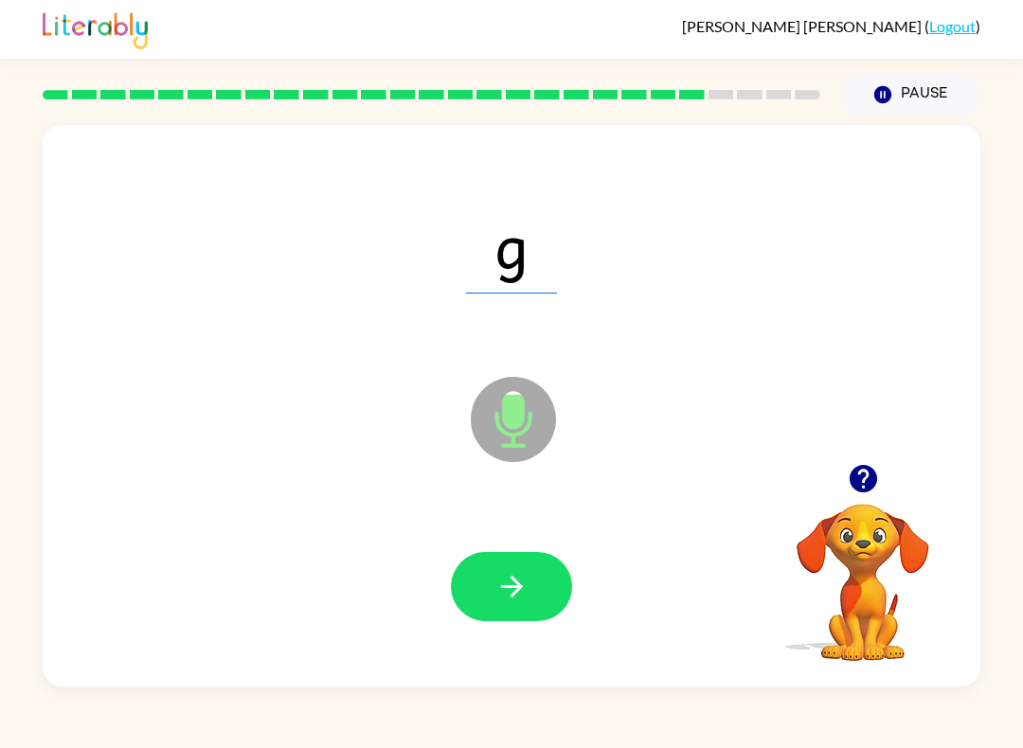
click at [532, 594] on button "button" at bounding box center [511, 586] width 121 height 69
click at [514, 599] on icon "button" at bounding box center [512, 586] width 33 height 33
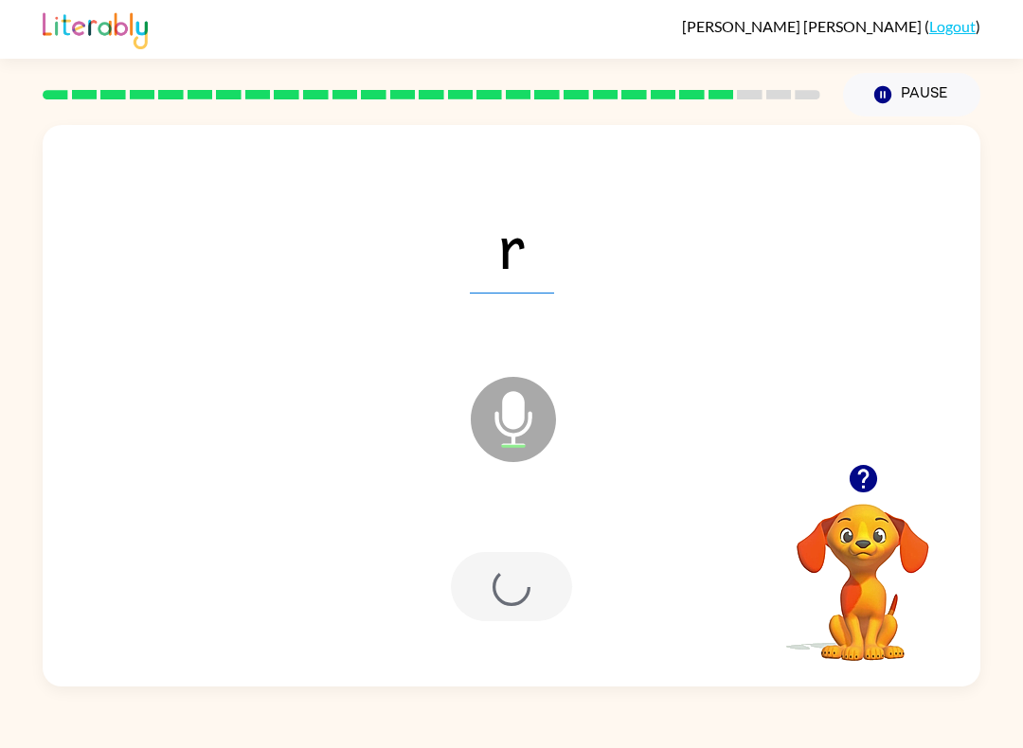
click at [517, 598] on div at bounding box center [511, 586] width 121 height 69
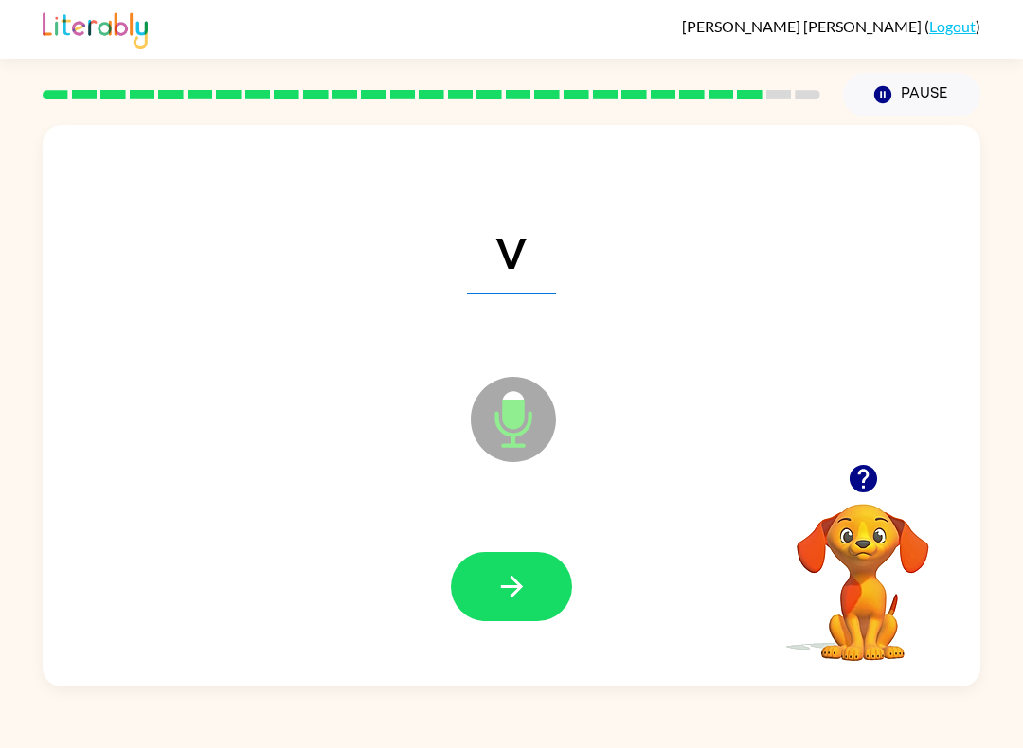
click at [513, 605] on button "button" at bounding box center [511, 586] width 121 height 69
click at [510, 622] on button "button" at bounding box center [511, 586] width 121 height 69
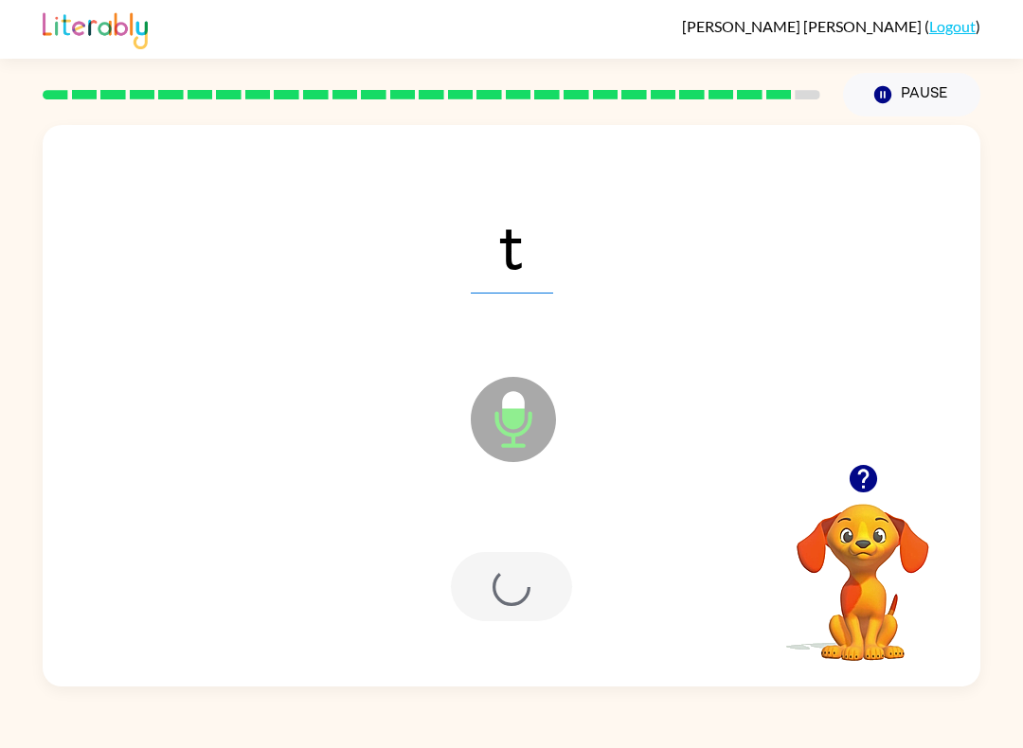
click at [515, 627] on div at bounding box center [512, 587] width 900 height 162
click at [515, 598] on div at bounding box center [511, 586] width 121 height 69
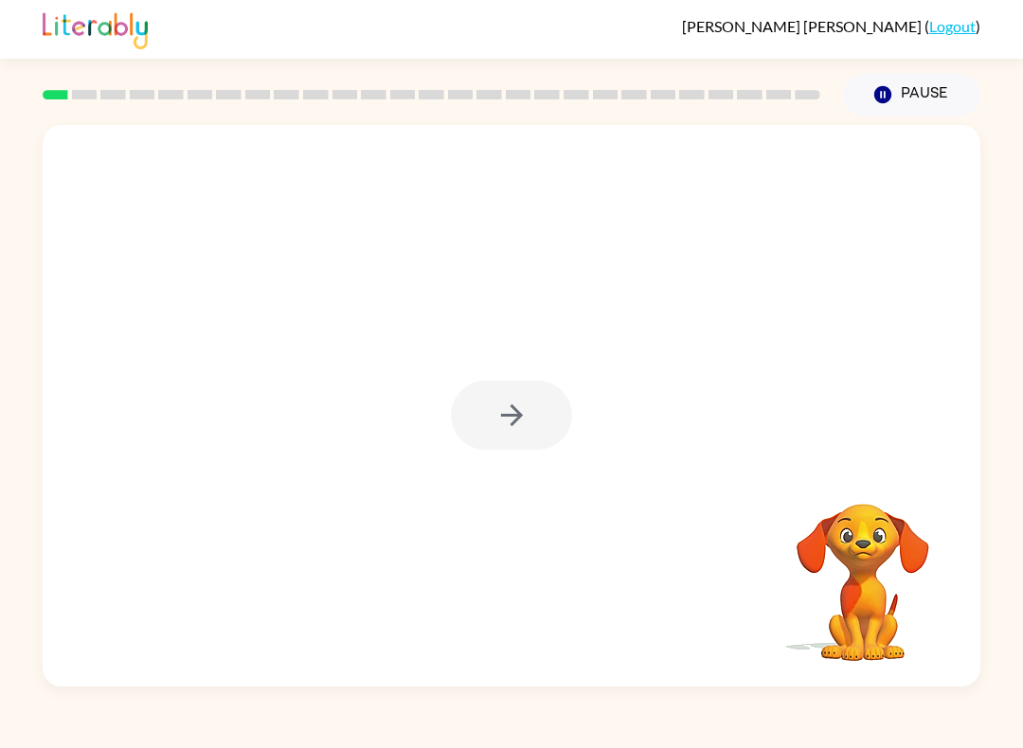
click at [484, 411] on div at bounding box center [511, 415] width 121 height 69
click at [533, 405] on button "button" at bounding box center [511, 415] width 121 height 69
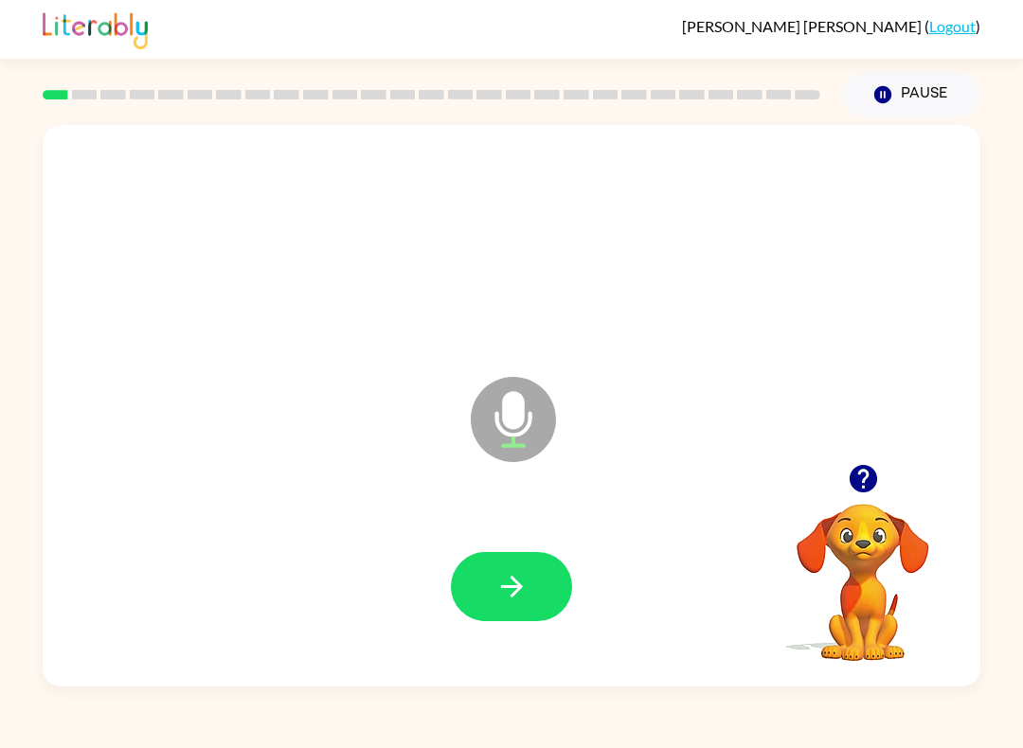
click at [523, 594] on icon "button" at bounding box center [512, 586] width 33 height 33
click at [559, 583] on button "button" at bounding box center [511, 586] width 121 height 69
click at [481, 595] on button "button" at bounding box center [511, 586] width 121 height 69
click at [544, 606] on button "button" at bounding box center [511, 586] width 121 height 69
click at [534, 613] on button "button" at bounding box center [511, 586] width 121 height 69
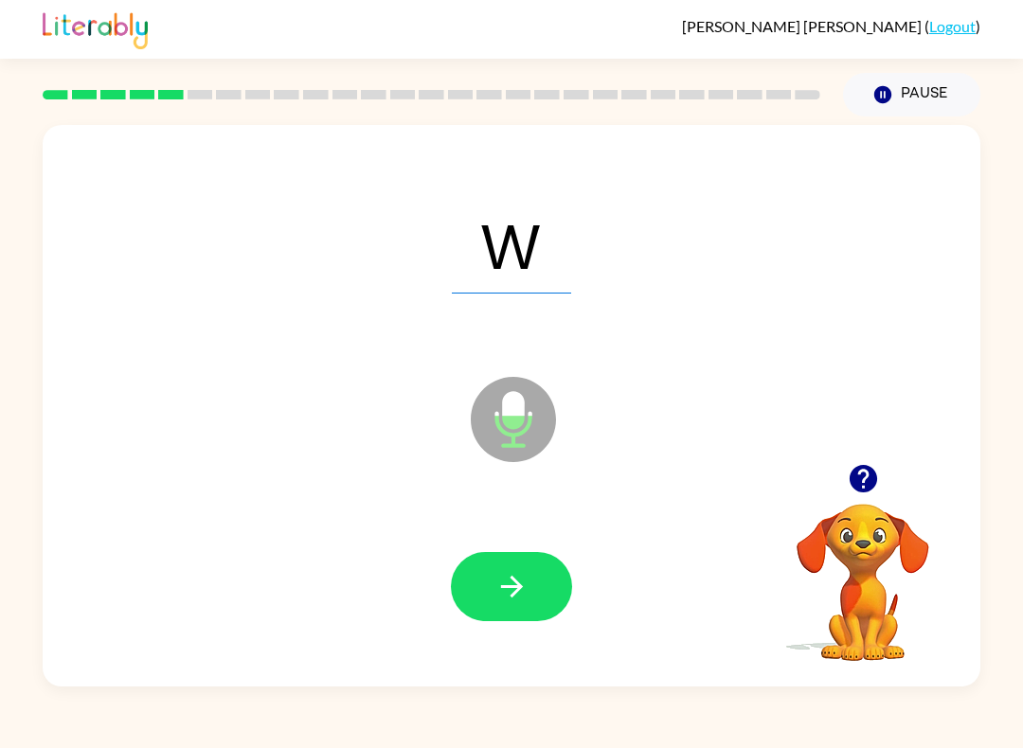
click at [525, 601] on icon "button" at bounding box center [512, 586] width 33 height 33
click at [532, 620] on button "button" at bounding box center [511, 586] width 121 height 69
click at [538, 571] on button "button" at bounding box center [511, 586] width 121 height 69
click at [530, 614] on button "button" at bounding box center [511, 586] width 121 height 69
click at [545, 604] on button "button" at bounding box center [511, 586] width 121 height 69
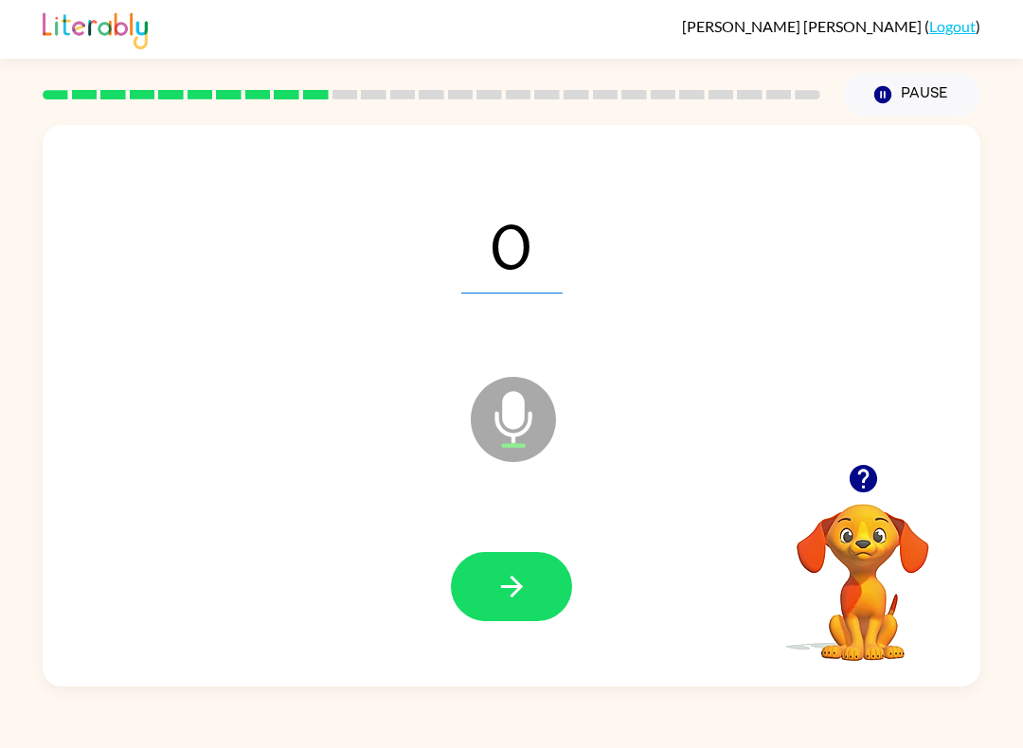
click at [517, 596] on icon "button" at bounding box center [512, 586] width 33 height 33
click at [528, 621] on button "button" at bounding box center [511, 586] width 121 height 69
click at [514, 613] on button "button" at bounding box center [511, 586] width 121 height 69
click at [534, 587] on button "button" at bounding box center [511, 586] width 121 height 69
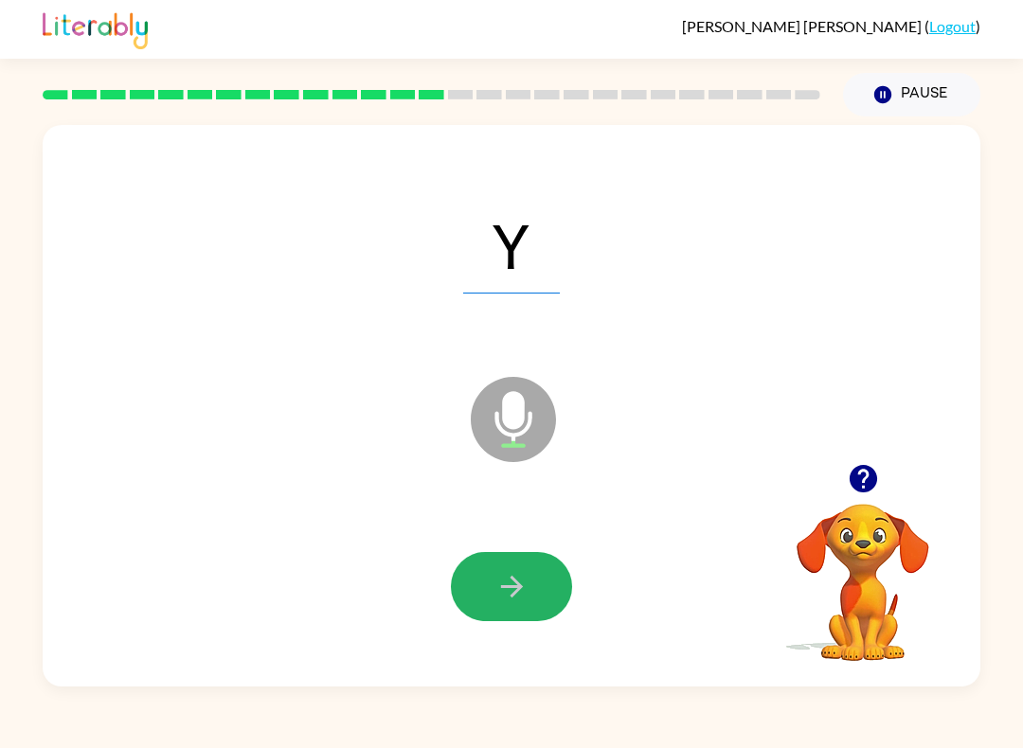
click at [507, 562] on button "button" at bounding box center [511, 586] width 121 height 69
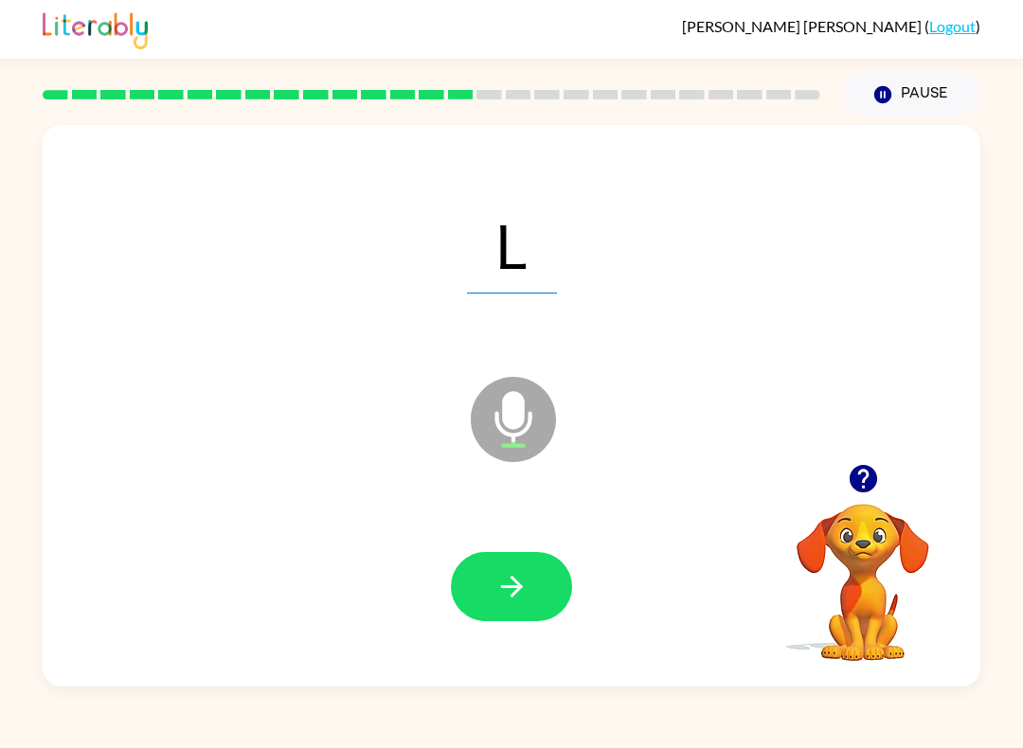
click at [550, 594] on button "button" at bounding box center [511, 586] width 121 height 69
click at [524, 557] on button "button" at bounding box center [511, 586] width 121 height 69
click at [525, 594] on icon "button" at bounding box center [512, 586] width 33 height 33
click at [538, 599] on button "button" at bounding box center [511, 586] width 121 height 69
click at [526, 586] on icon "button" at bounding box center [512, 586] width 33 height 33
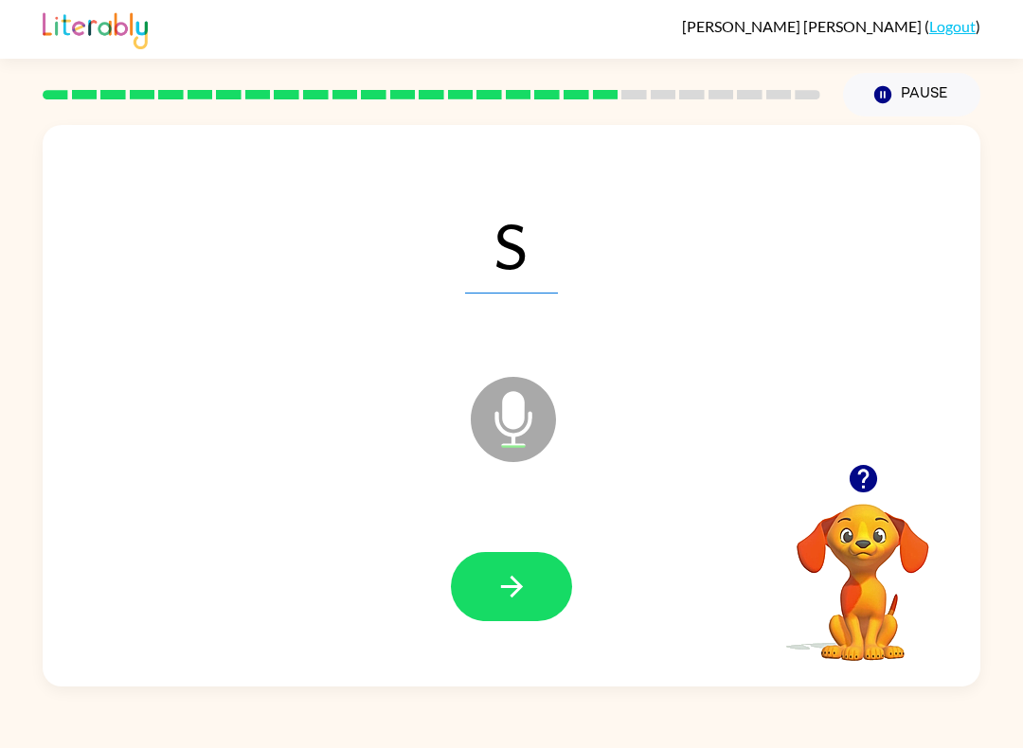
click at [523, 577] on icon "button" at bounding box center [512, 586] width 33 height 33
click at [531, 613] on button "button" at bounding box center [511, 586] width 121 height 69
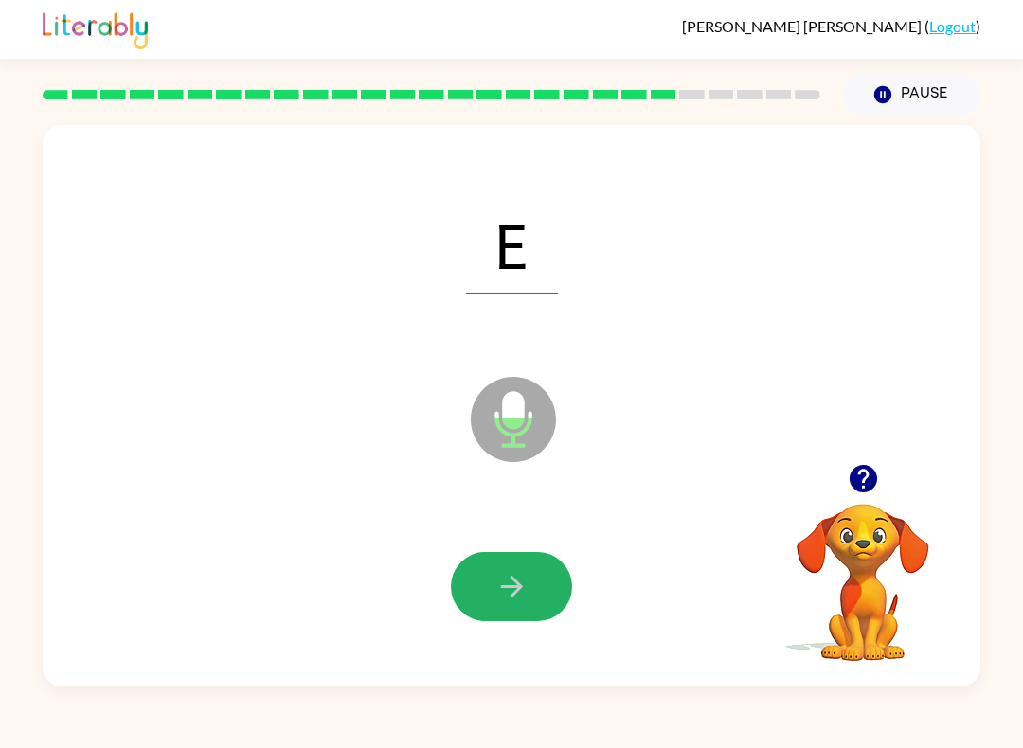
click at [517, 569] on button "button" at bounding box center [511, 586] width 121 height 69
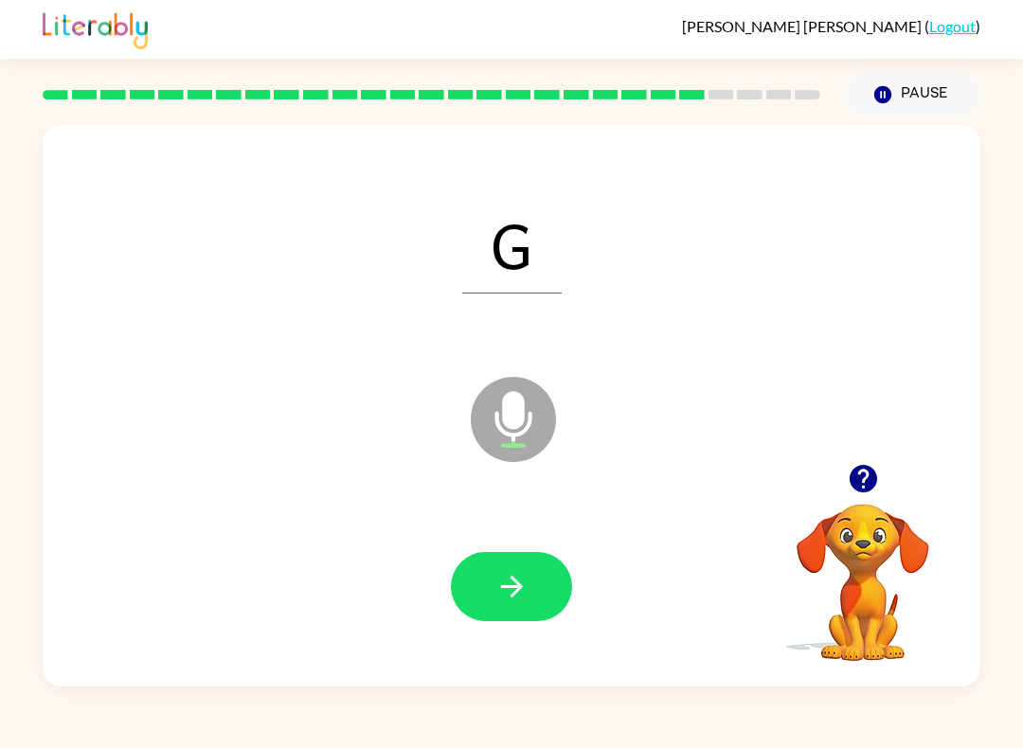
click at [516, 599] on icon "button" at bounding box center [512, 586] width 33 height 33
click at [514, 599] on icon "button" at bounding box center [512, 586] width 33 height 33
click at [525, 605] on button "button" at bounding box center [511, 586] width 121 height 69
click at [522, 605] on button "button" at bounding box center [511, 586] width 121 height 69
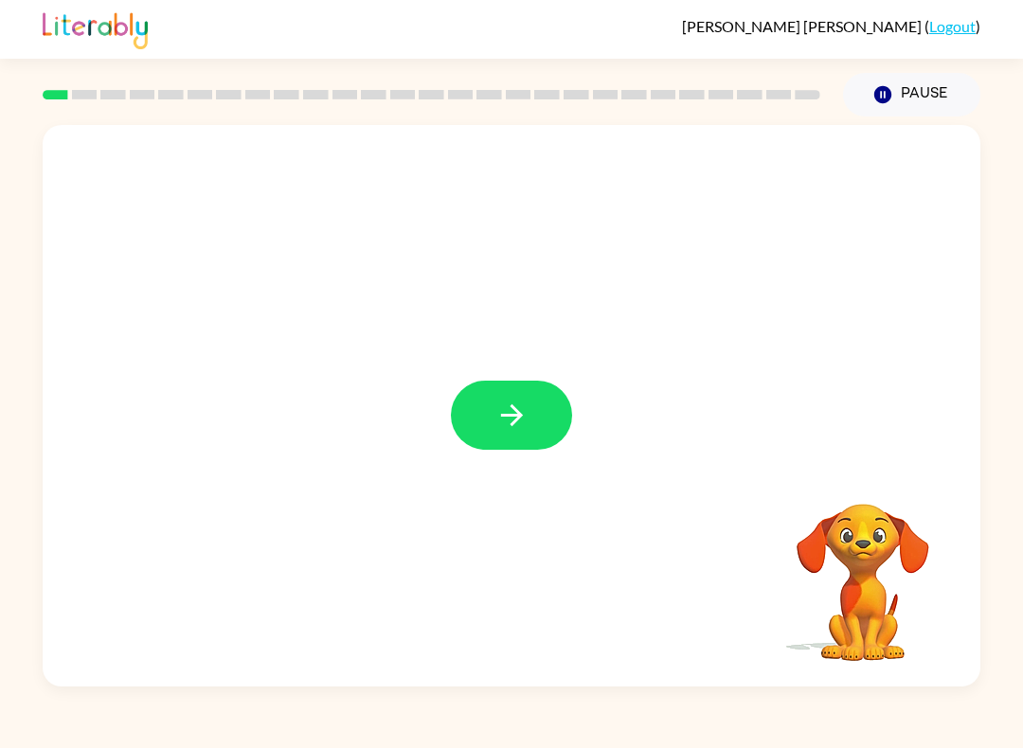
click at [522, 413] on icon "button" at bounding box center [512, 415] width 33 height 33
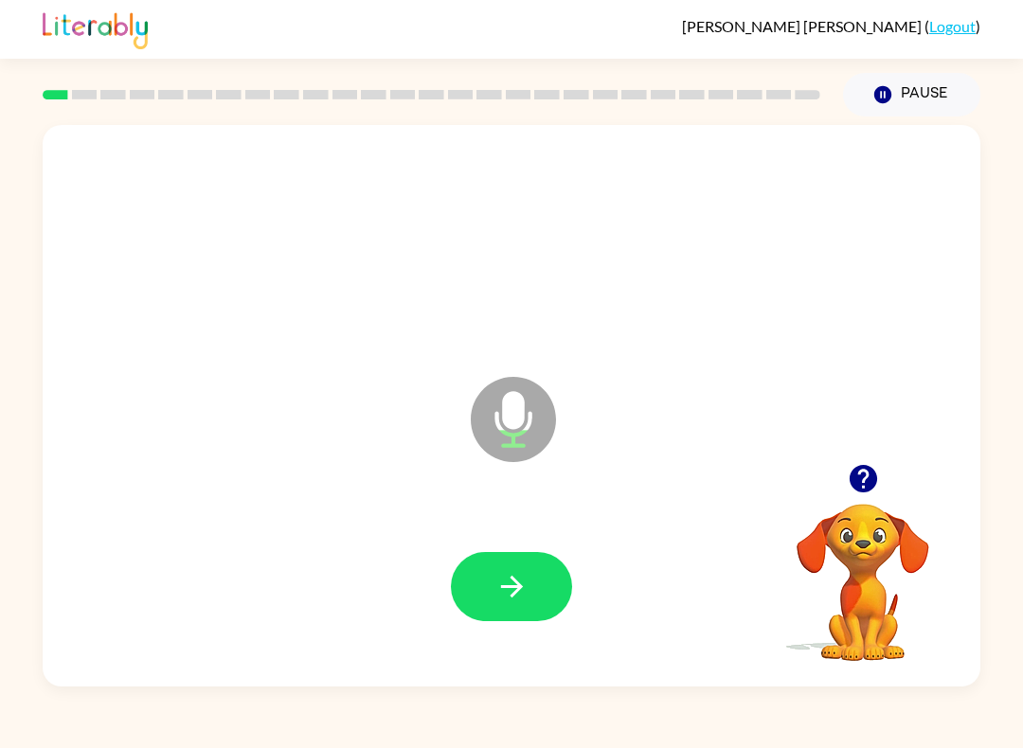
click at [520, 569] on button "button" at bounding box center [511, 586] width 121 height 69
click at [518, 585] on icon "button" at bounding box center [511, 587] width 22 height 22
click at [530, 613] on button "button" at bounding box center [511, 586] width 121 height 69
click at [529, 585] on button "button" at bounding box center [511, 586] width 121 height 69
click at [545, 586] on button "button" at bounding box center [511, 586] width 121 height 69
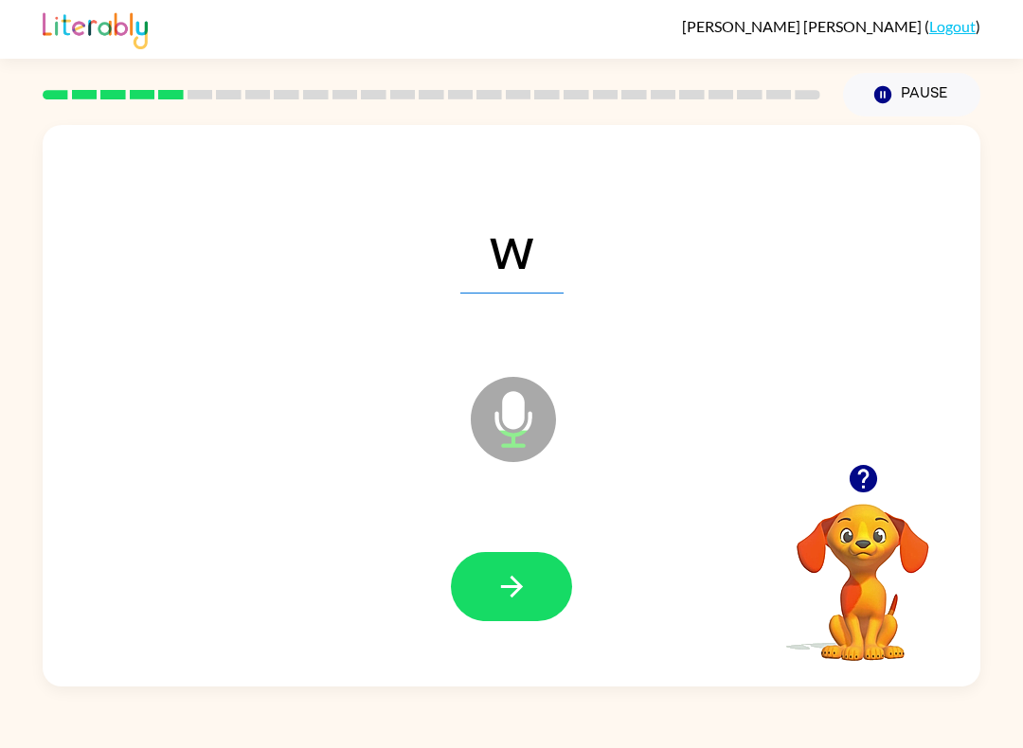
click at [521, 595] on icon "button" at bounding box center [512, 586] width 33 height 33
click at [541, 584] on button "button" at bounding box center [511, 586] width 121 height 69
click at [514, 564] on button "button" at bounding box center [511, 586] width 121 height 69
click at [546, 588] on button "button" at bounding box center [511, 586] width 121 height 69
click at [511, 596] on icon "button" at bounding box center [512, 586] width 33 height 33
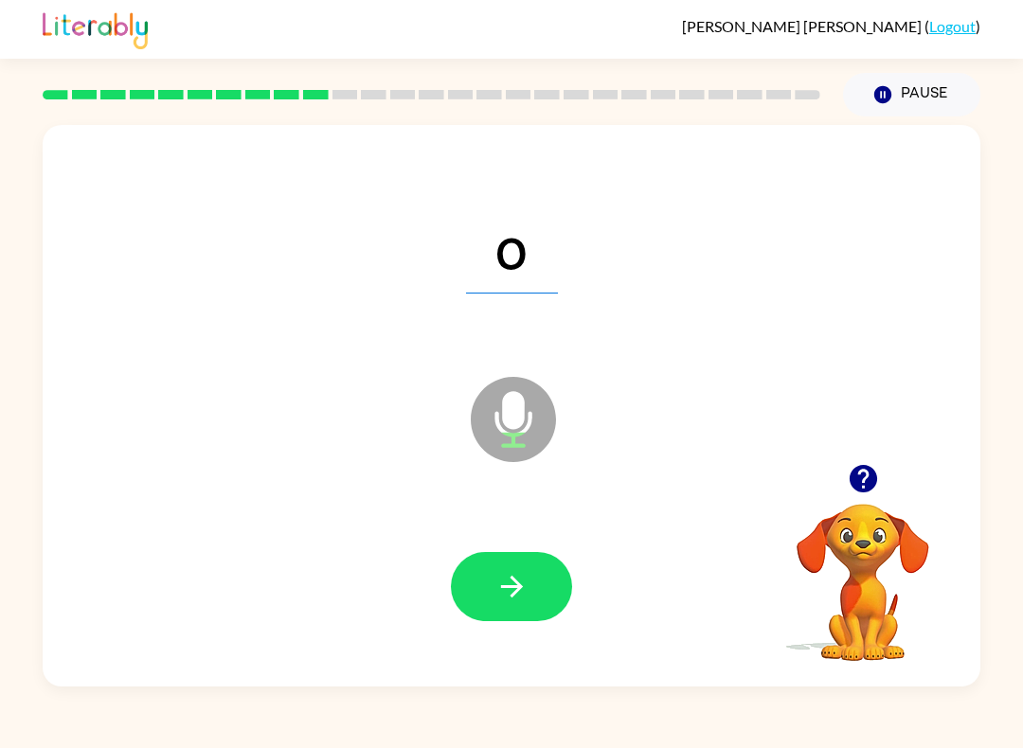
click at [520, 589] on icon "button" at bounding box center [511, 587] width 22 height 22
click at [524, 579] on icon "button" at bounding box center [512, 586] width 33 height 33
click at [524, 572] on icon "button" at bounding box center [512, 586] width 33 height 33
click at [562, 586] on button "button" at bounding box center [511, 586] width 121 height 69
click at [528, 586] on icon "button" at bounding box center [512, 586] width 33 height 33
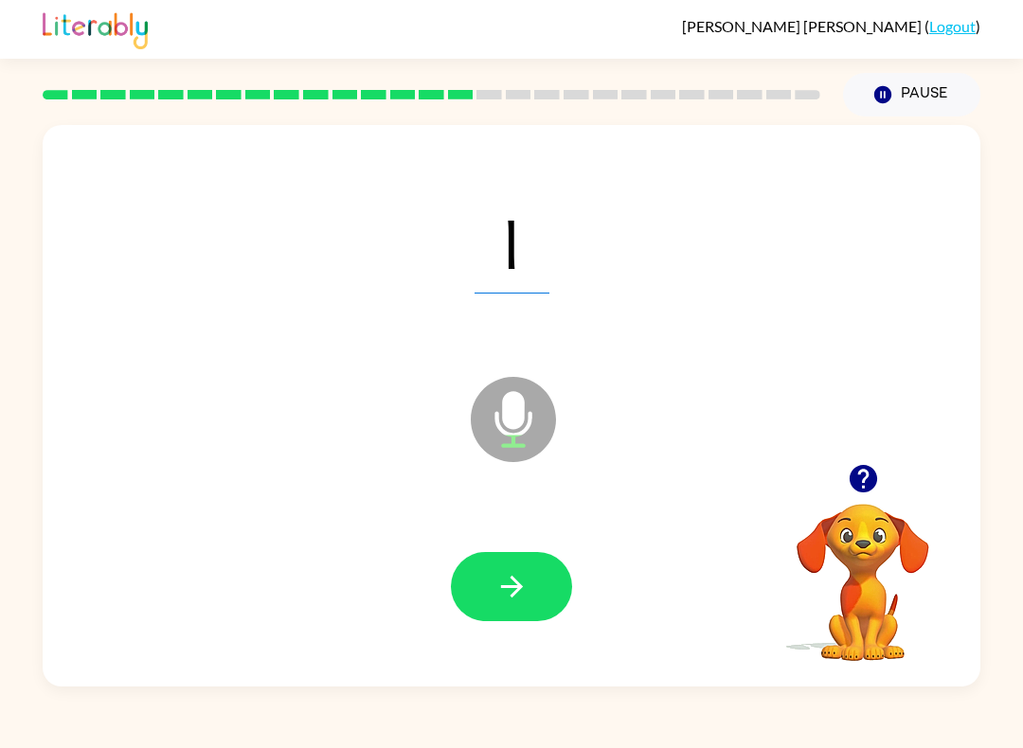
click at [479, 587] on button "button" at bounding box center [511, 586] width 121 height 69
click at [579, 570] on div at bounding box center [512, 587] width 900 height 162
click at [527, 576] on icon "button" at bounding box center [512, 586] width 33 height 33
click at [538, 593] on button "button" at bounding box center [511, 586] width 121 height 69
click at [460, 603] on button "button" at bounding box center [511, 586] width 121 height 69
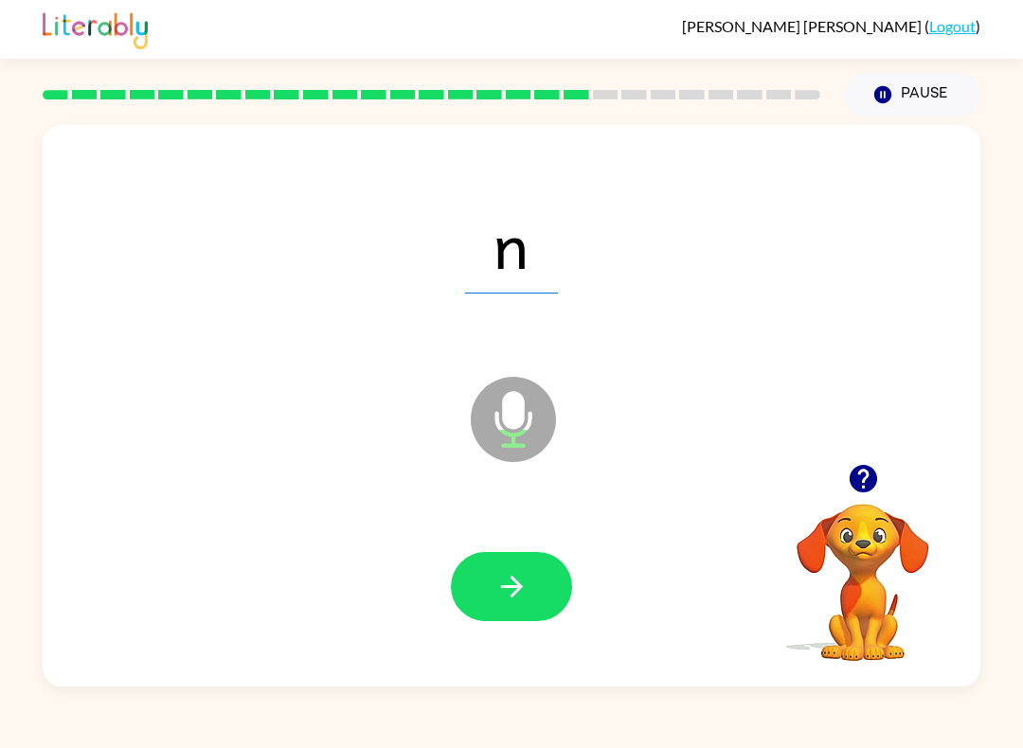
click at [527, 574] on icon "button" at bounding box center [512, 586] width 33 height 33
click at [481, 577] on button "button" at bounding box center [511, 586] width 121 height 69
click at [535, 566] on button "button" at bounding box center [511, 586] width 121 height 69
click at [574, 549] on div at bounding box center [512, 587] width 900 height 162
click at [530, 570] on button "button" at bounding box center [511, 586] width 121 height 69
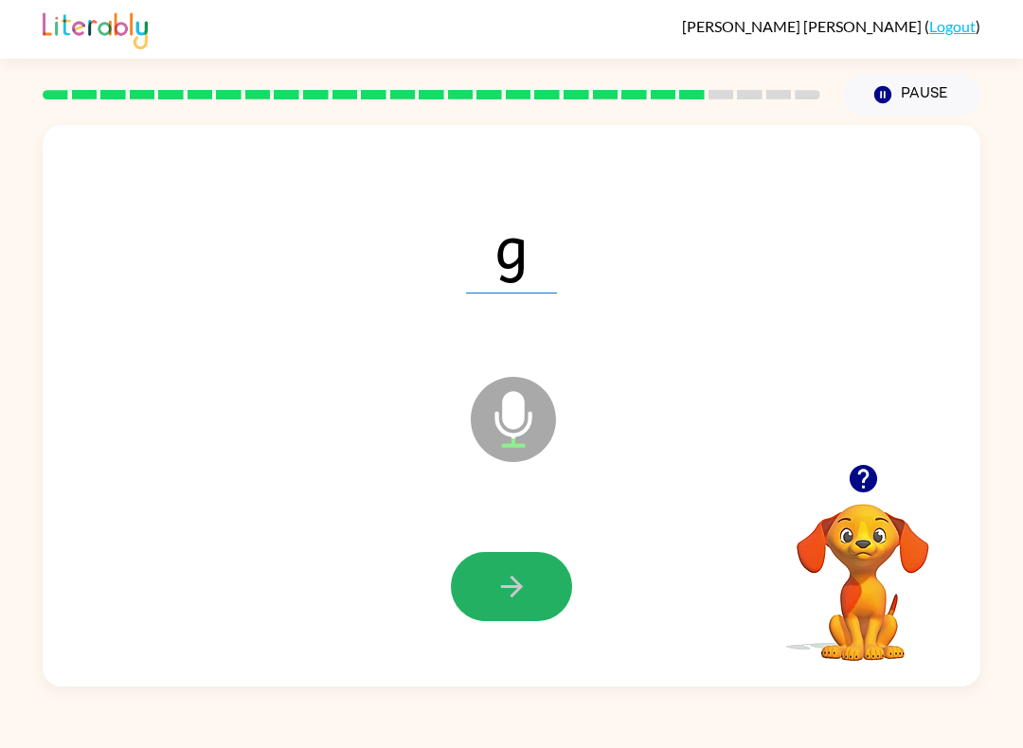
click at [504, 573] on icon "button" at bounding box center [512, 586] width 33 height 33
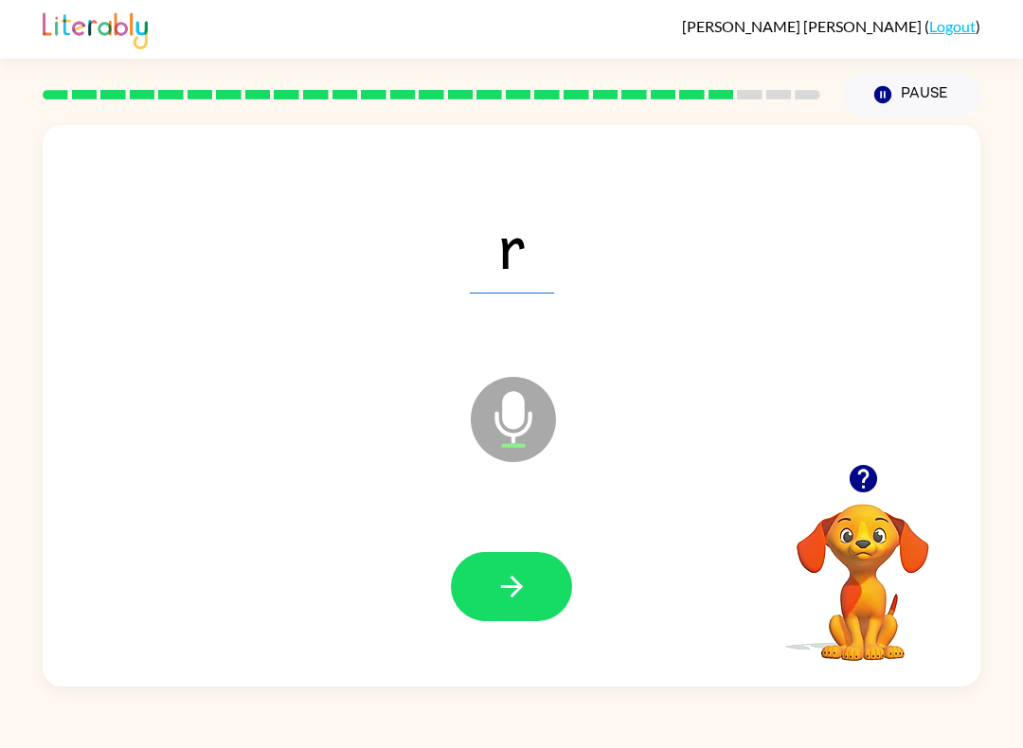
click at [527, 576] on icon "button" at bounding box center [512, 586] width 33 height 33
click at [531, 586] on button "button" at bounding box center [511, 586] width 121 height 69
click at [521, 574] on icon "button" at bounding box center [512, 586] width 33 height 33
